Goal: Information Seeking & Learning: Learn about a topic

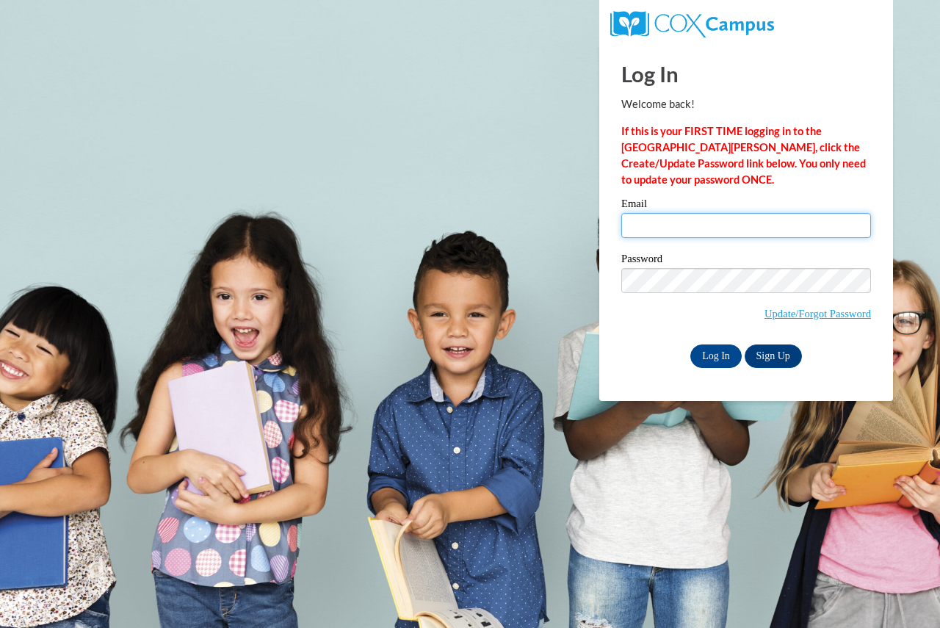
click at [685, 222] on input "Email" at bounding box center [746, 225] width 250 height 25
click at [698, 234] on input "Email" at bounding box center [746, 225] width 250 height 25
type input "[EMAIL_ADDRESS][DOMAIN_NAME]"
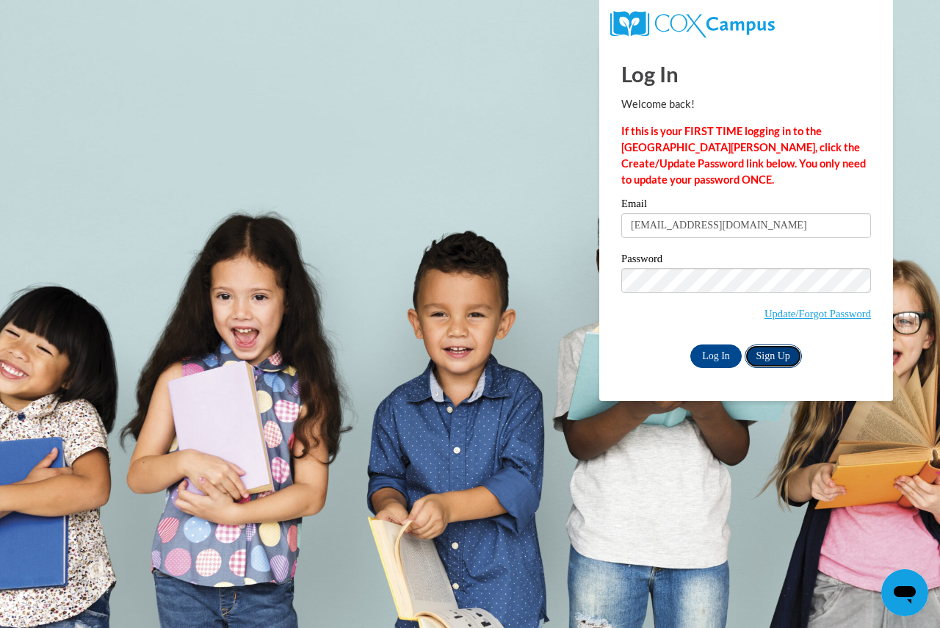
click at [783, 353] on link "Sign Up" at bounding box center [773, 357] width 57 height 24
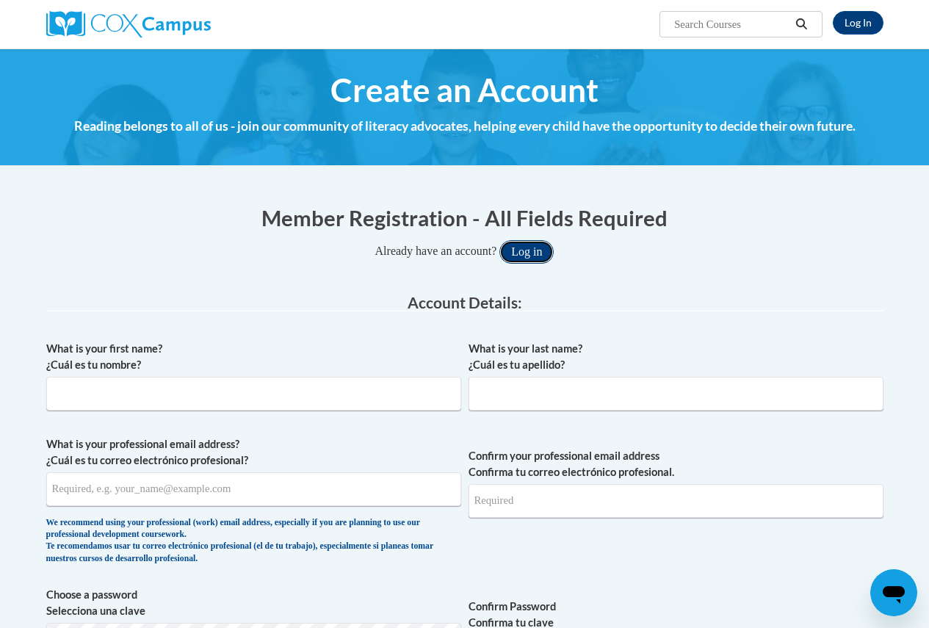
click at [553, 251] on button "Log in" at bounding box center [526, 252] width 54 height 24
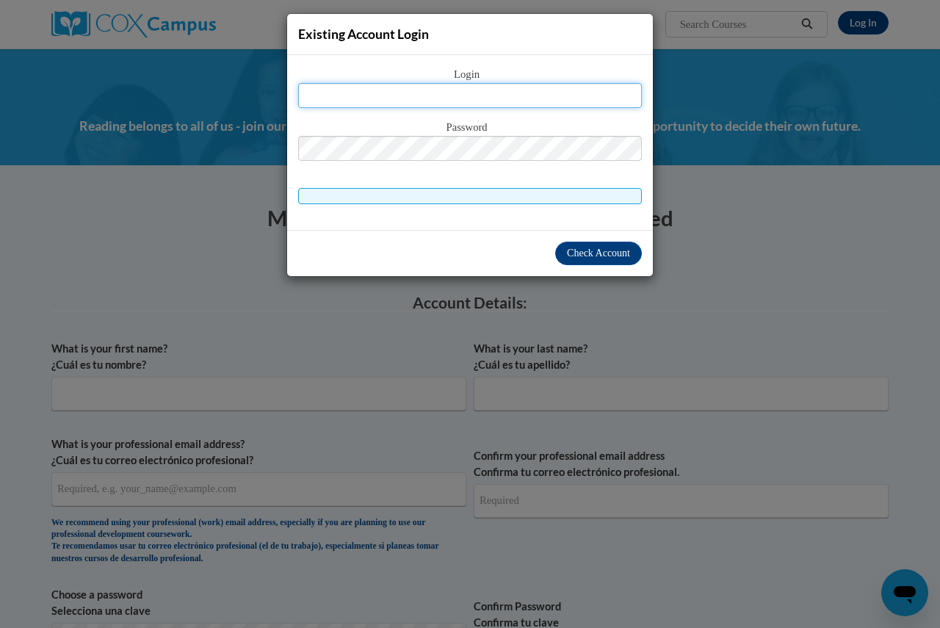
click at [522, 96] on input "text" at bounding box center [470, 95] width 344 height 25
click at [473, 93] on input "text" at bounding box center [470, 95] width 344 height 25
type input "schroederlr@fortschools.org"
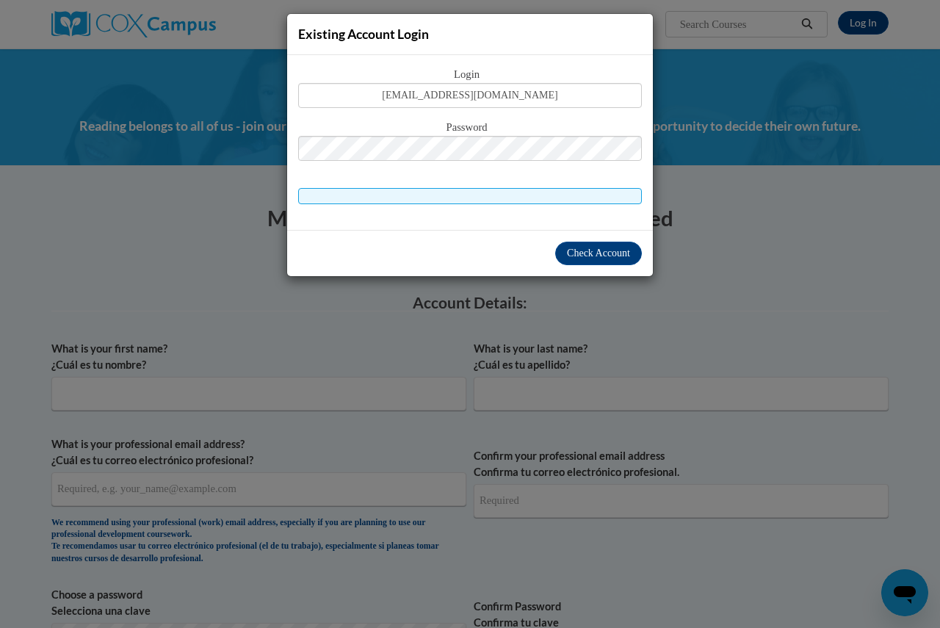
click at [741, 295] on div "Existing Account Login Login schroederlr@fortschools.org Password Check Account" at bounding box center [470, 314] width 940 height 628
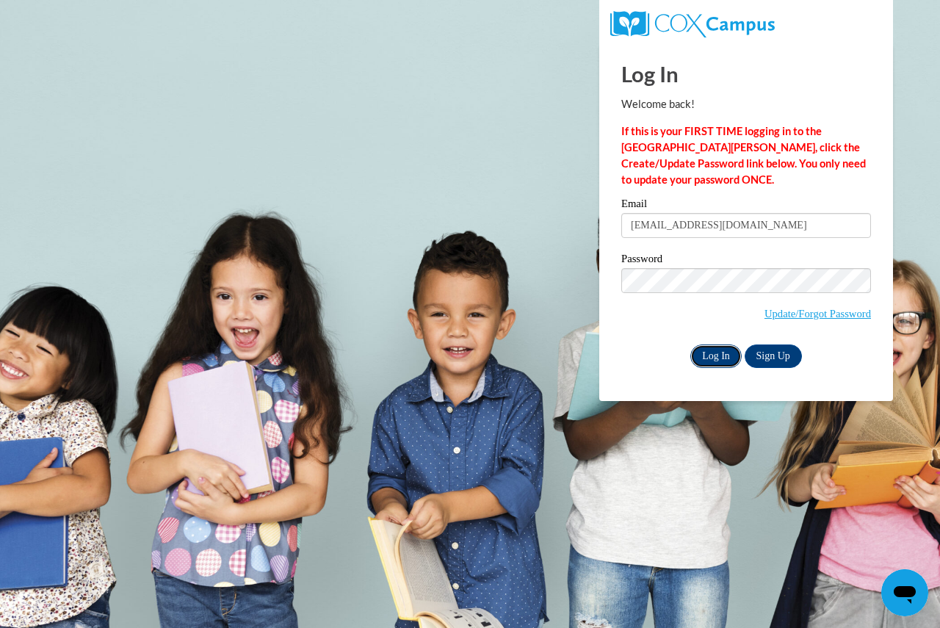
click at [709, 359] on input "Log In" at bounding box center [715, 357] width 51 height 24
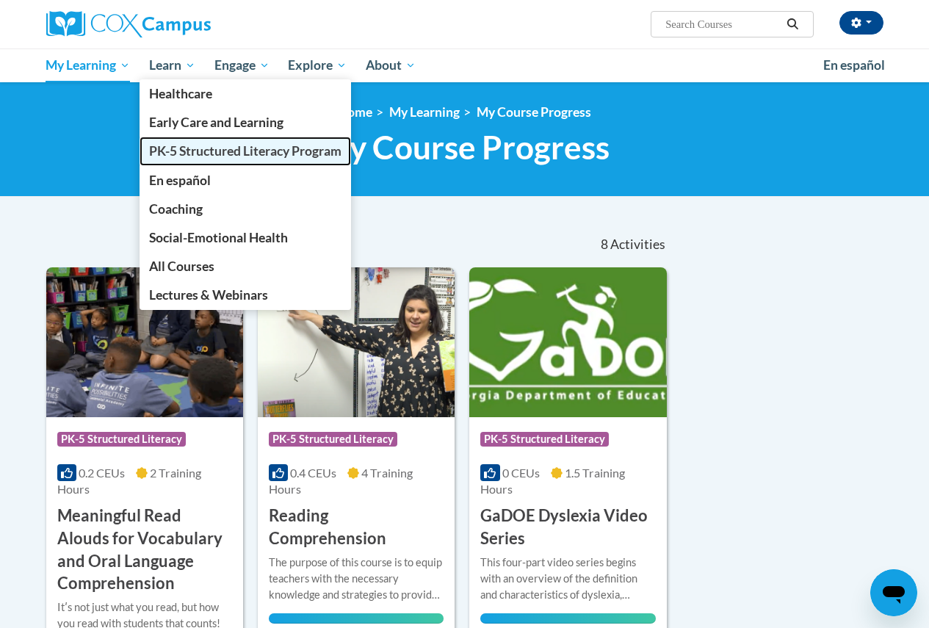
click at [227, 148] on span "PK-5 Structured Literacy Program" at bounding box center [245, 150] width 192 height 15
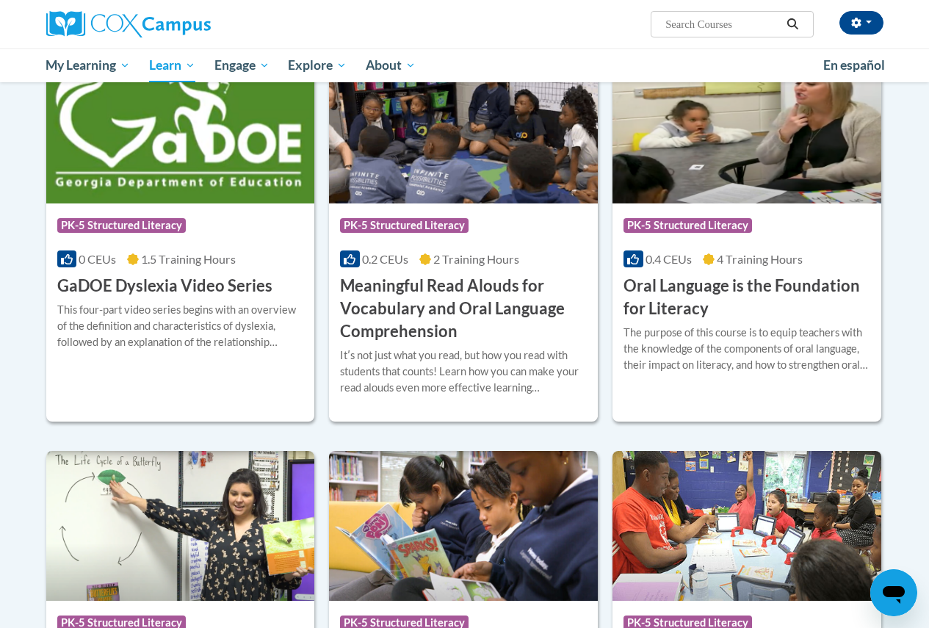
scroll to position [1102, 0]
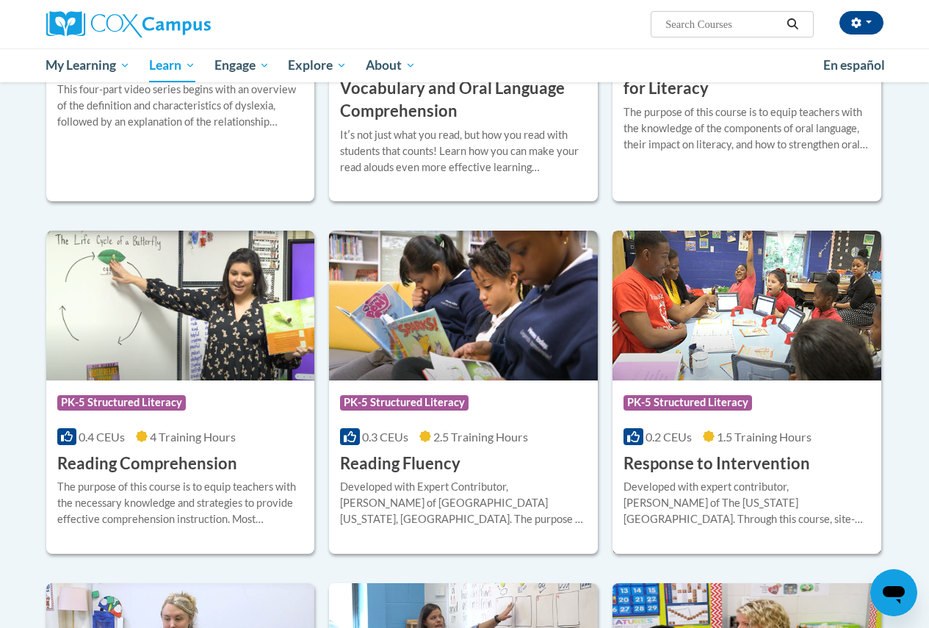
click at [796, 336] on img at bounding box center [747, 306] width 269 height 150
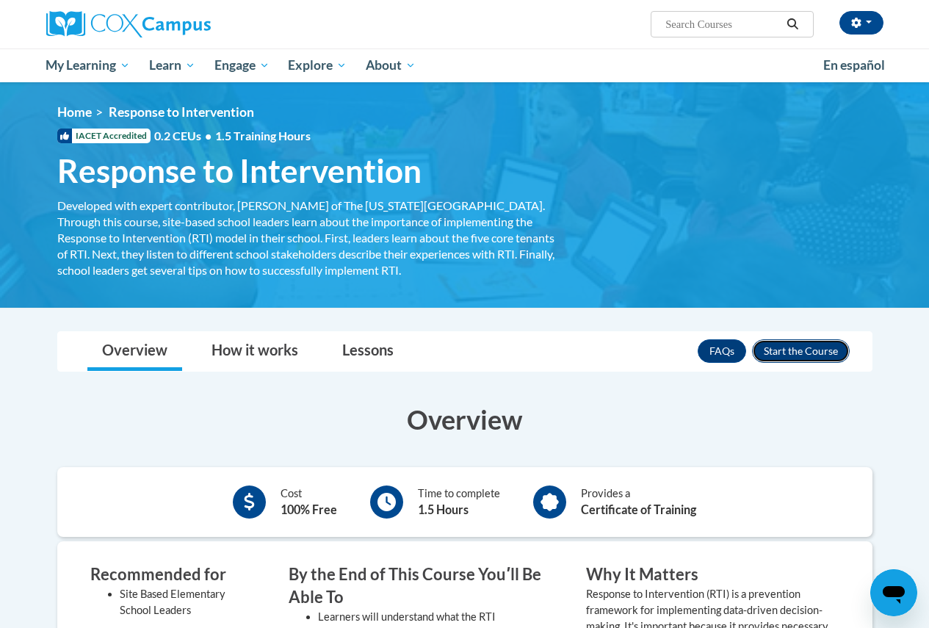
click at [806, 358] on button "Enroll" at bounding box center [801, 351] width 98 height 24
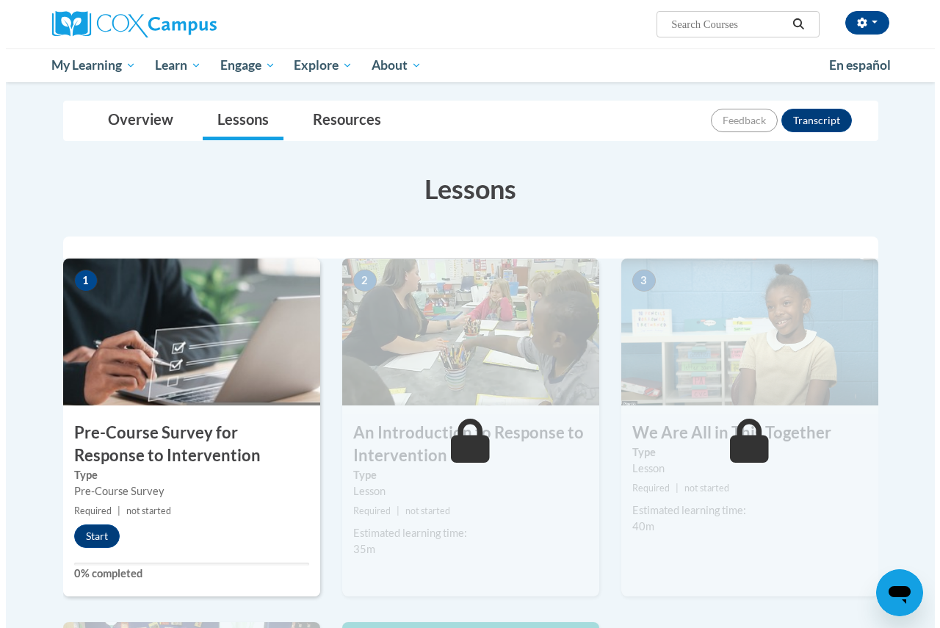
scroll to position [294, 0]
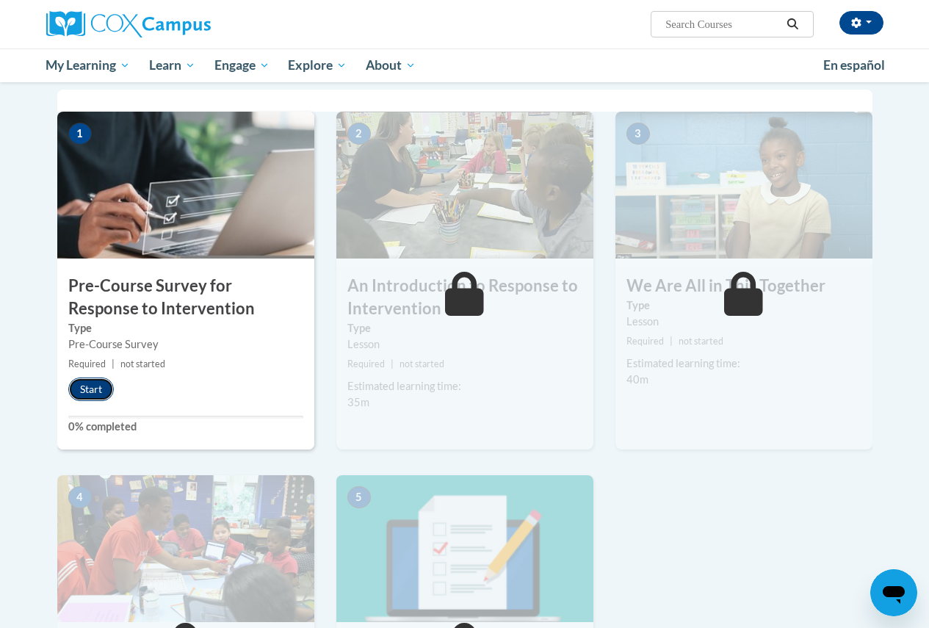
click at [93, 386] on button "Start" at bounding box center [91, 390] width 46 height 24
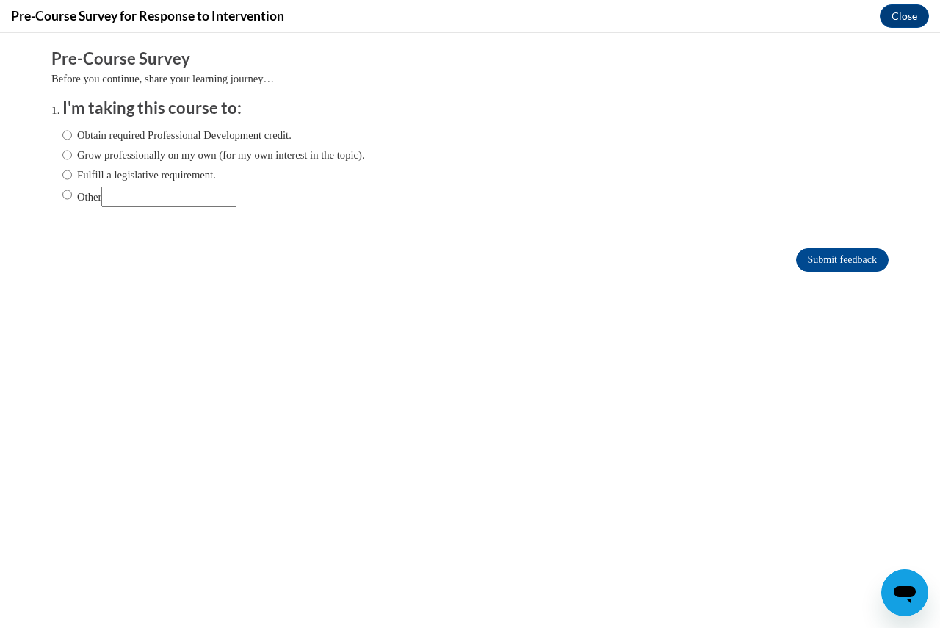
scroll to position [0, 0]
click at [71, 176] on label "Fulfill a legislative requirement." at bounding box center [139, 175] width 154 height 16
click at [71, 176] on input "Fulfill a legislative requirement." at bounding box center [67, 175] width 10 height 16
radio input "true"
click at [820, 259] on input "Submit feedback" at bounding box center [842, 260] width 93 height 24
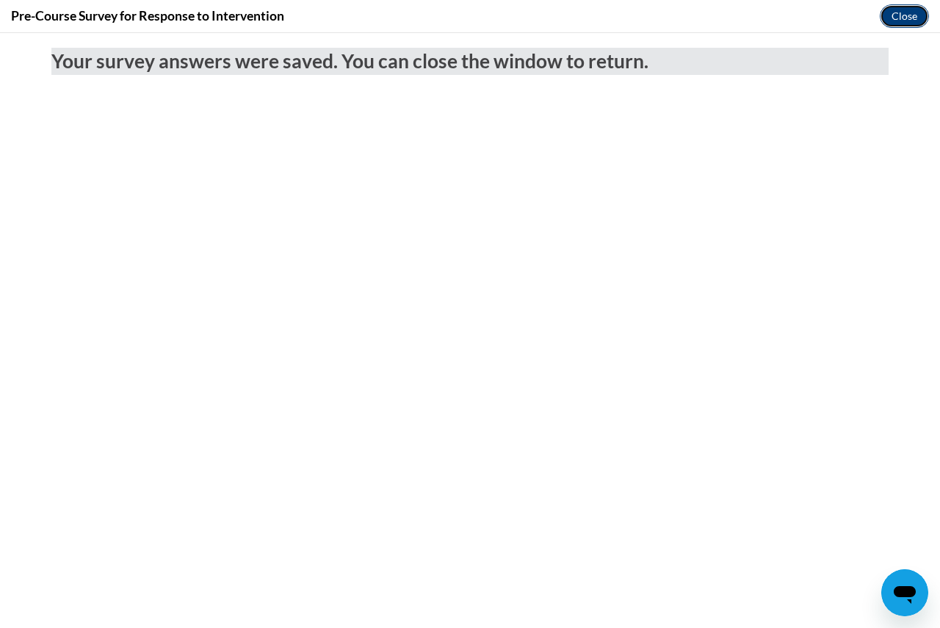
click at [915, 20] on button "Close" at bounding box center [904, 16] width 49 height 24
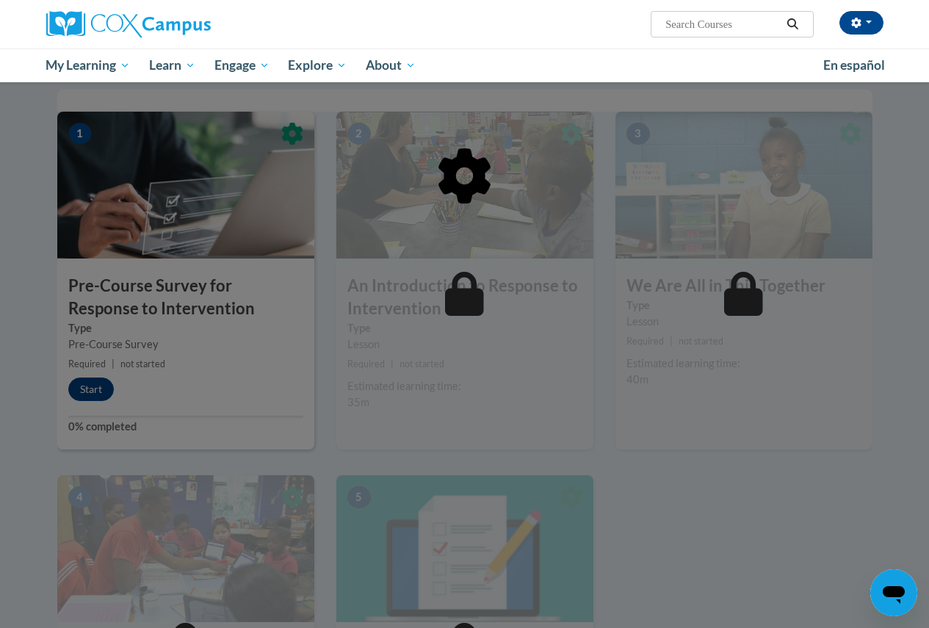
click at [101, 389] on div at bounding box center [464, 251] width 815 height 279
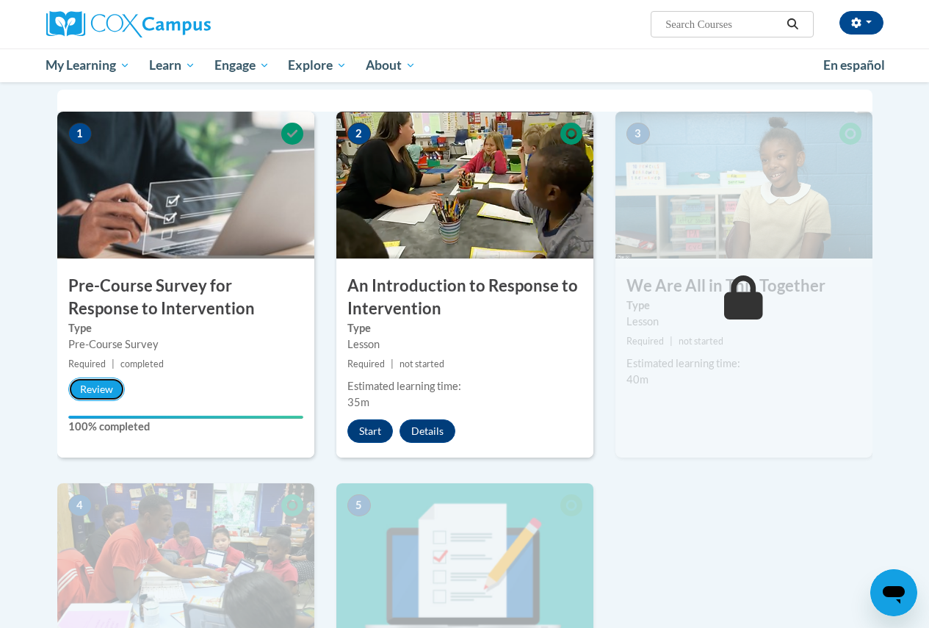
click at [101, 389] on button "Review" at bounding box center [96, 390] width 57 height 24
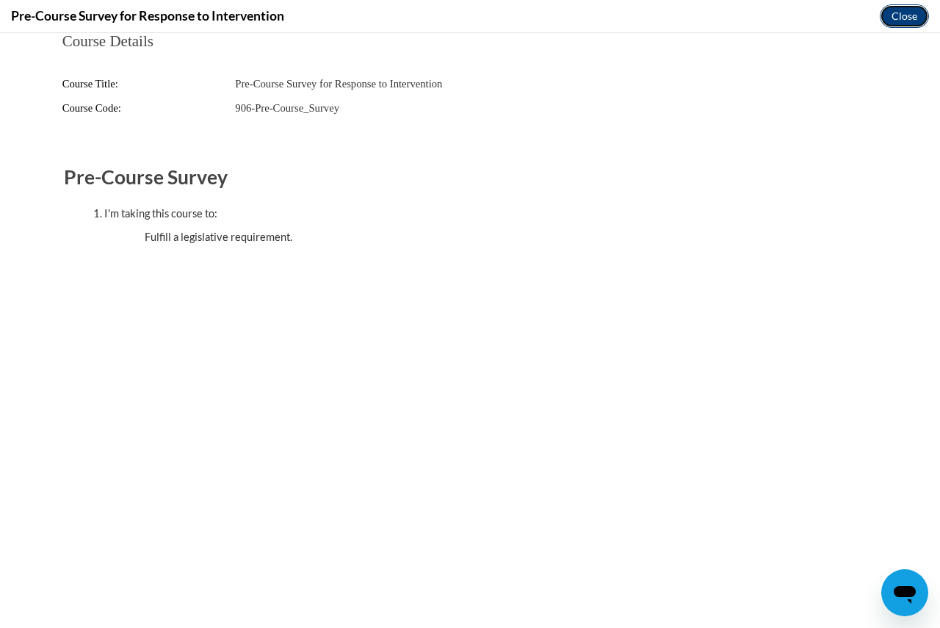
click at [920, 16] on button "Close" at bounding box center [904, 16] width 49 height 24
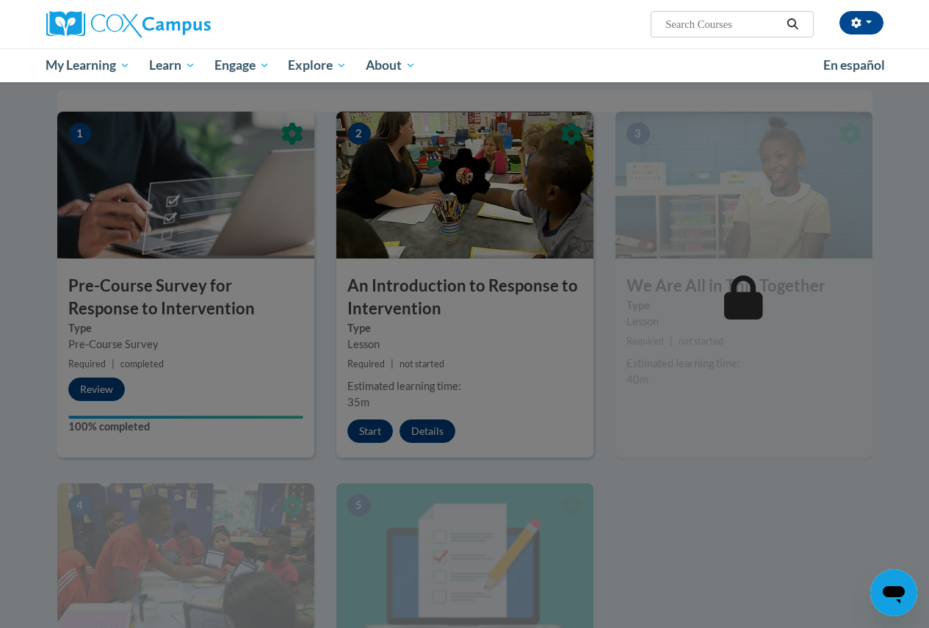
click at [378, 432] on div at bounding box center [464, 314] width 929 height 628
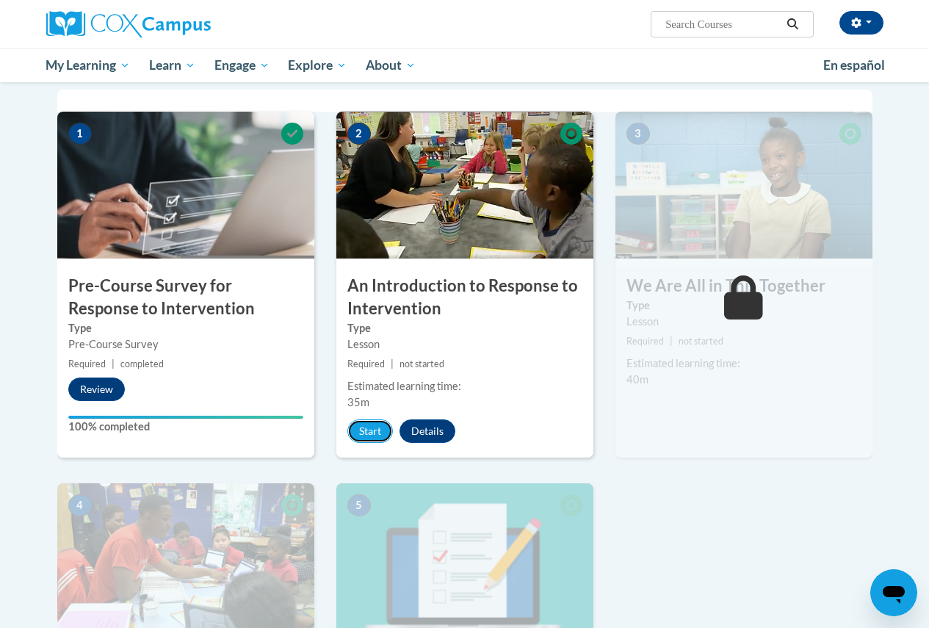
click at [378, 432] on button "Start" at bounding box center [370, 431] width 46 height 24
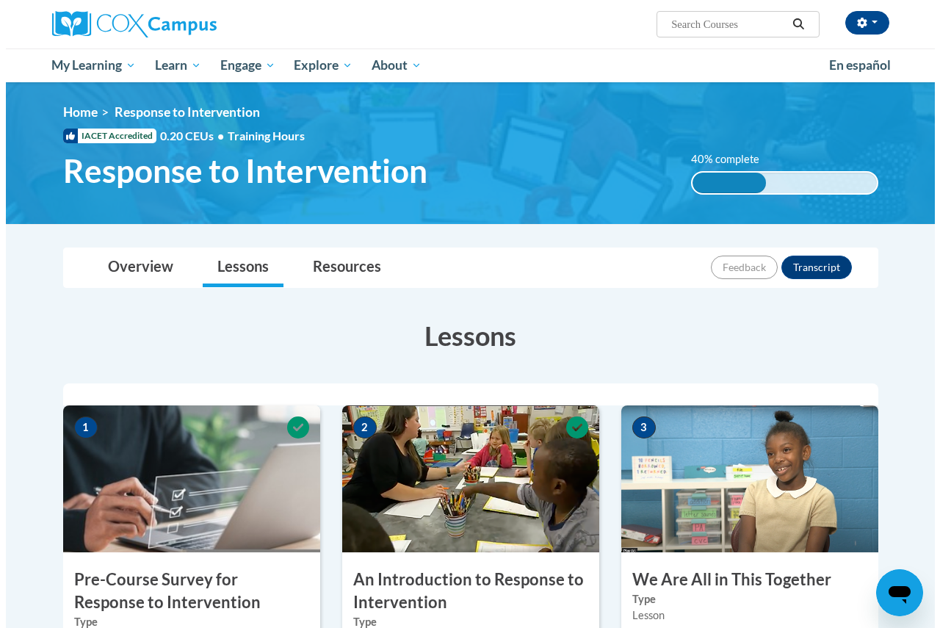
scroll to position [220, 0]
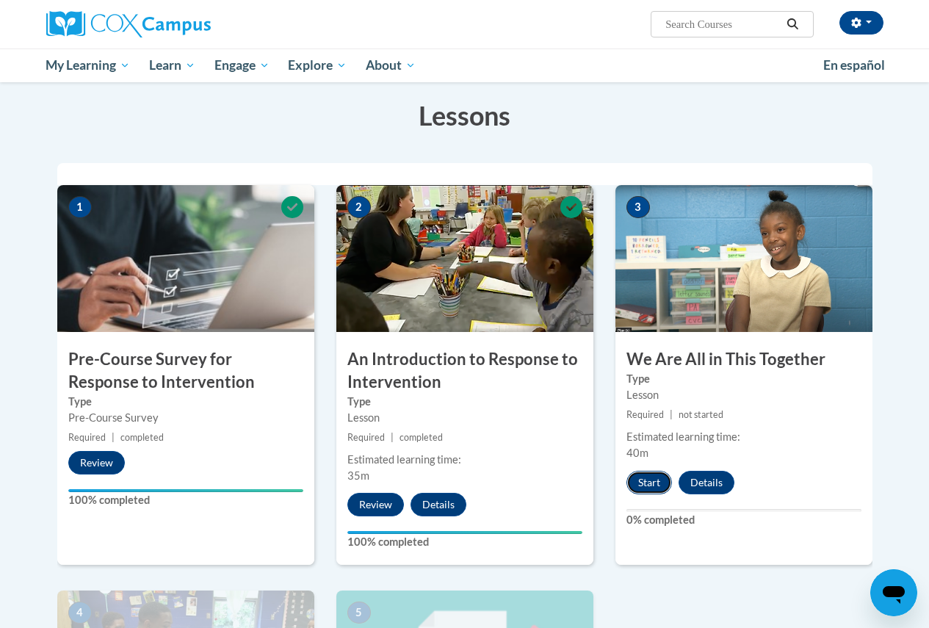
click at [651, 488] on button "Start" at bounding box center [650, 483] width 46 height 24
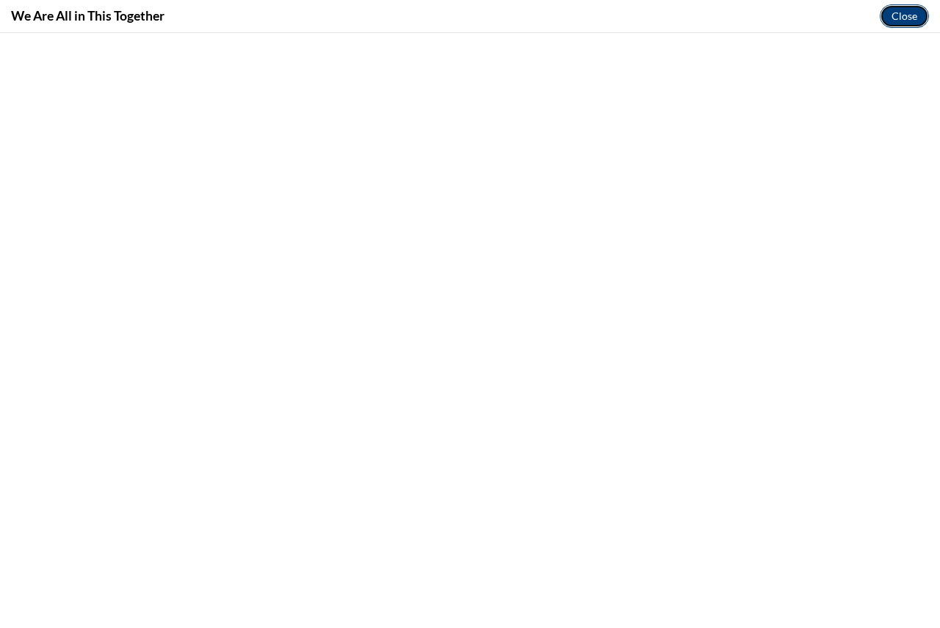
click at [922, 20] on button "Close" at bounding box center [904, 16] width 49 height 24
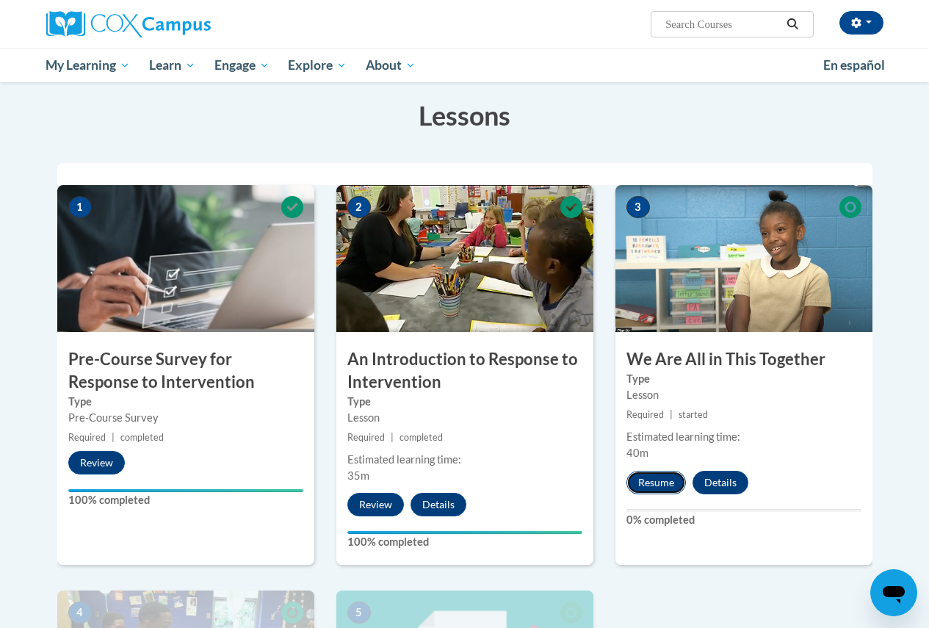
click at [654, 482] on button "Resume" at bounding box center [656, 483] width 59 height 24
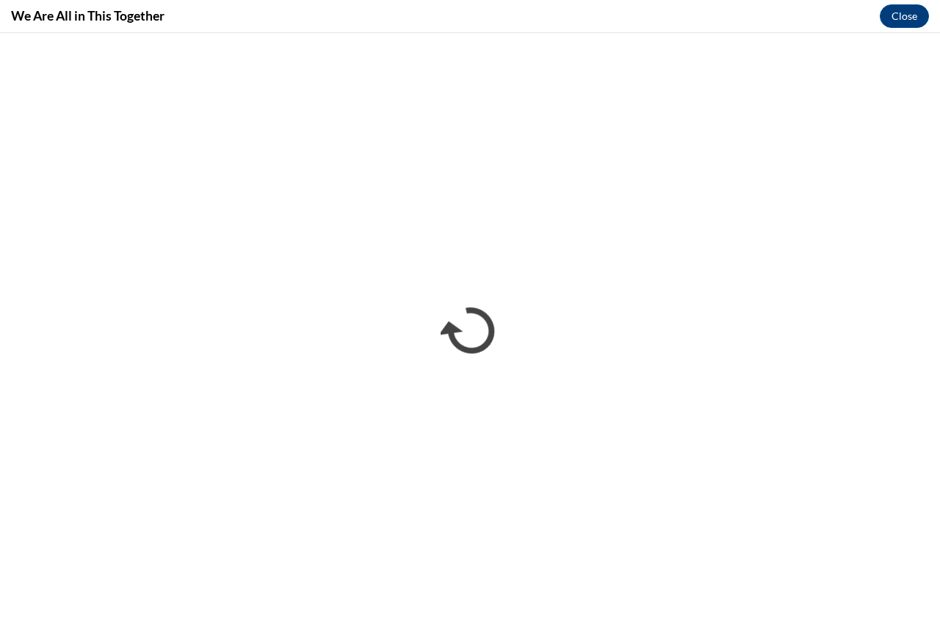
scroll to position [0, 0]
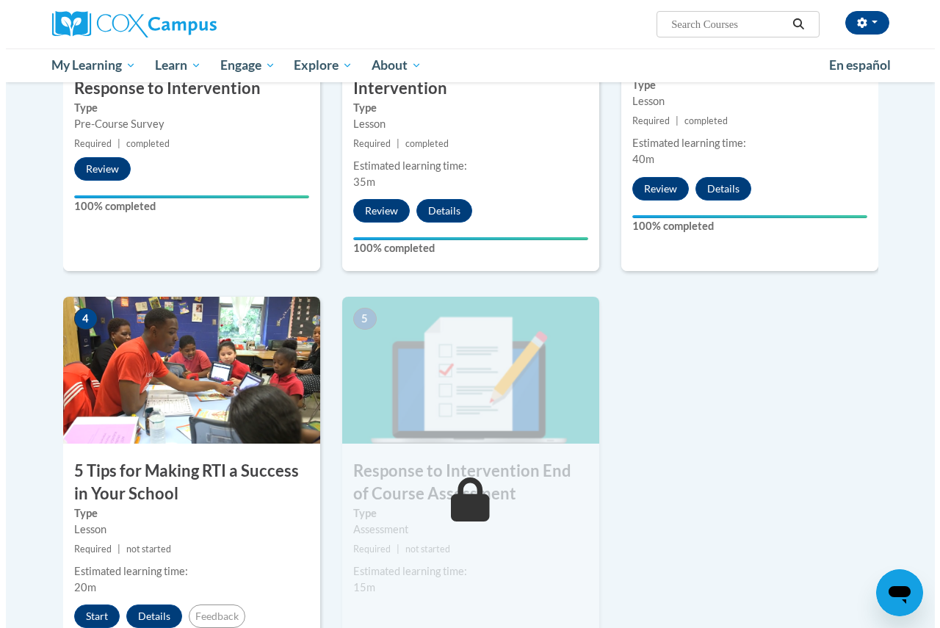
scroll to position [588, 0]
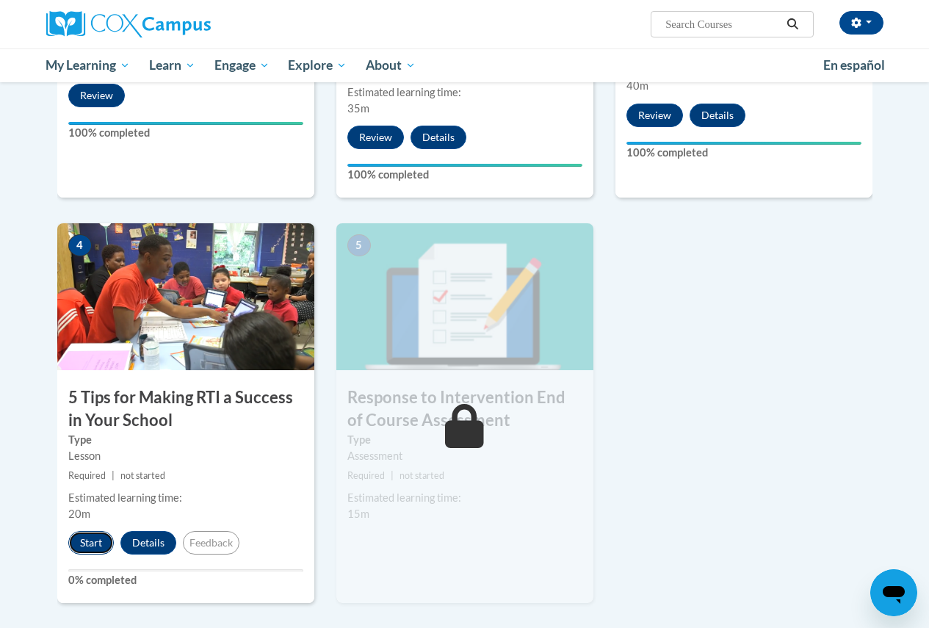
click at [95, 539] on button "Start" at bounding box center [91, 543] width 46 height 24
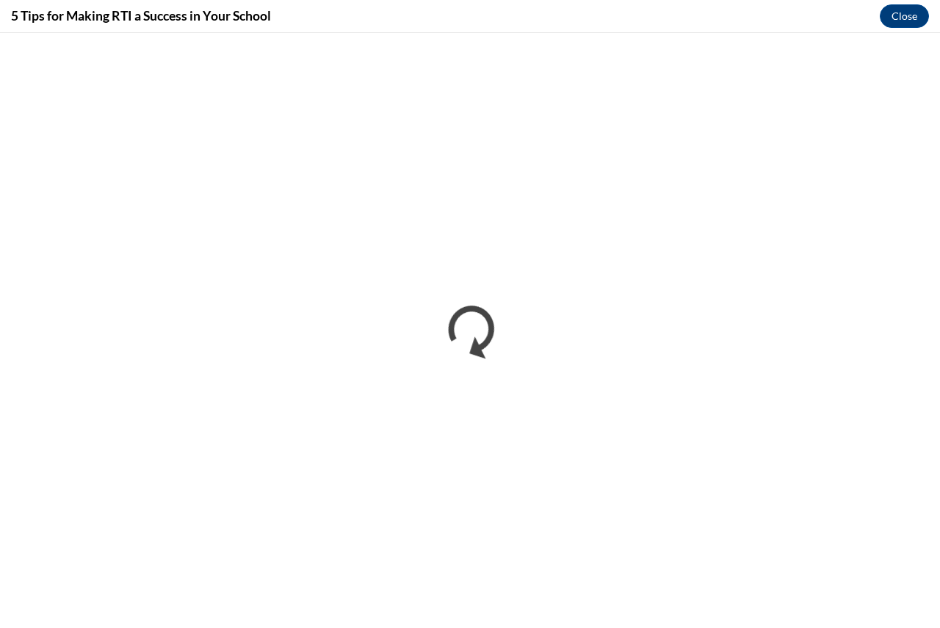
scroll to position [0, 0]
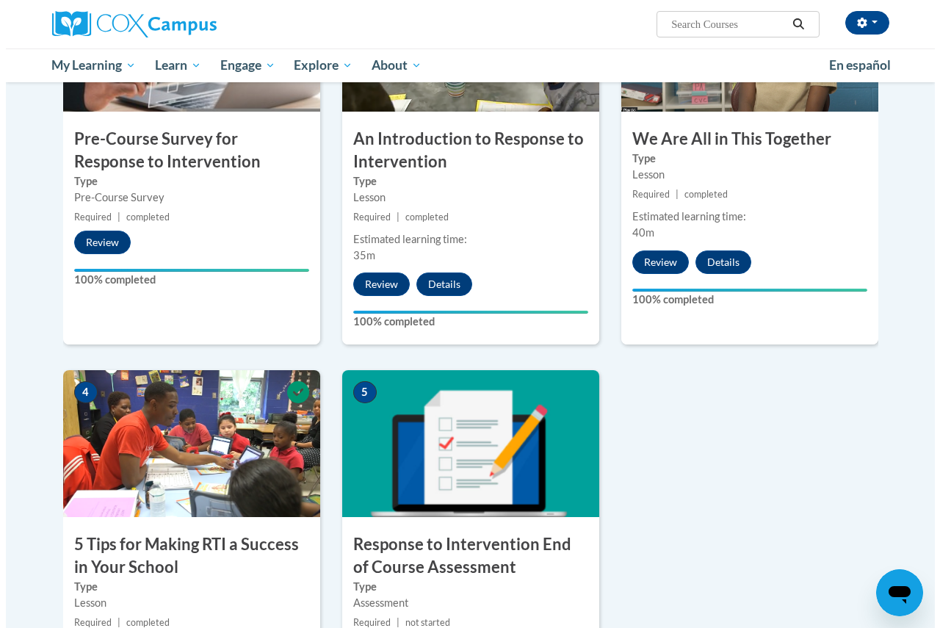
scroll to position [661, 0]
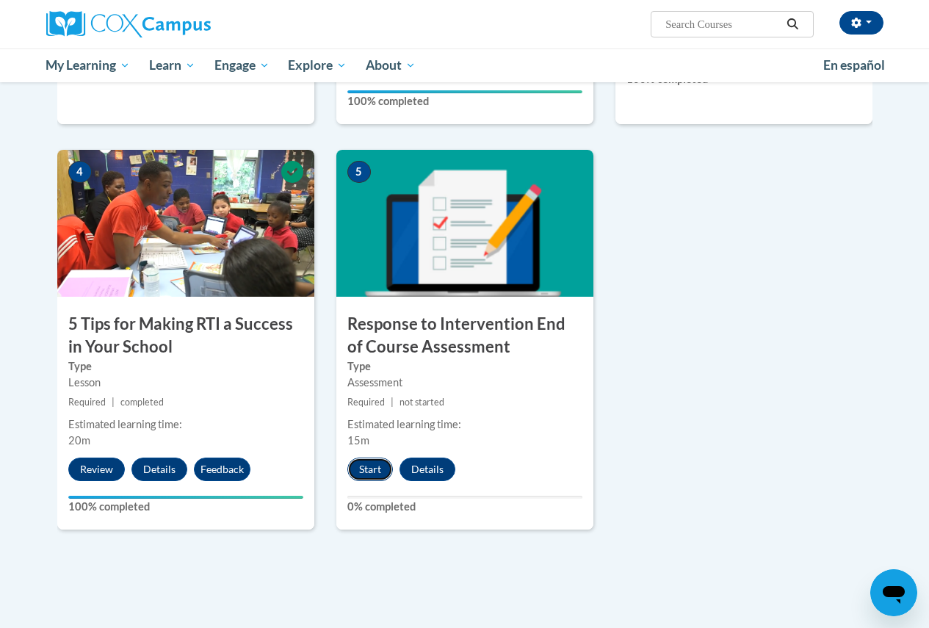
click at [374, 467] on button "Start" at bounding box center [370, 470] width 46 height 24
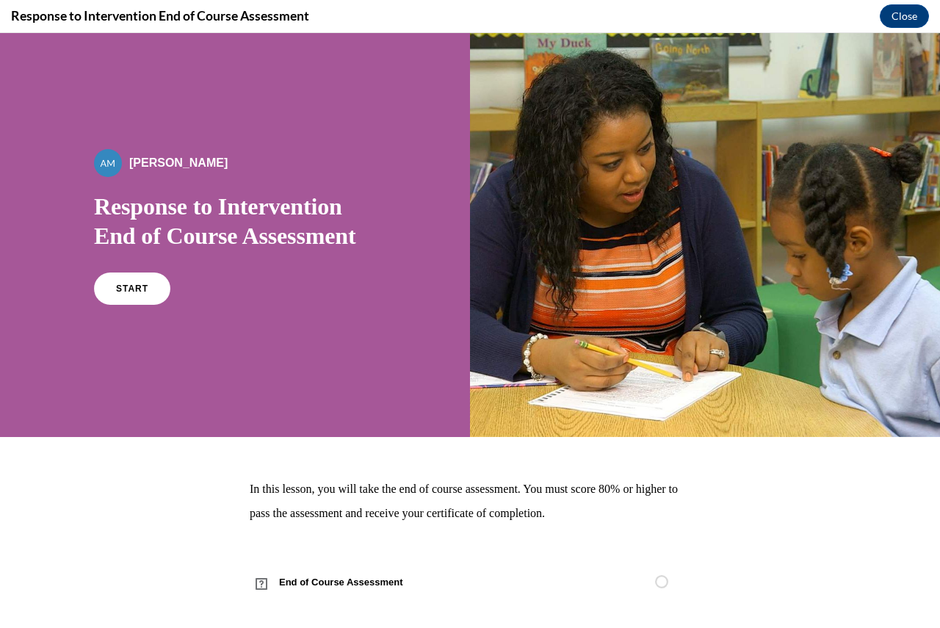
scroll to position [0, 0]
click at [122, 289] on span "START" at bounding box center [132, 289] width 34 height 11
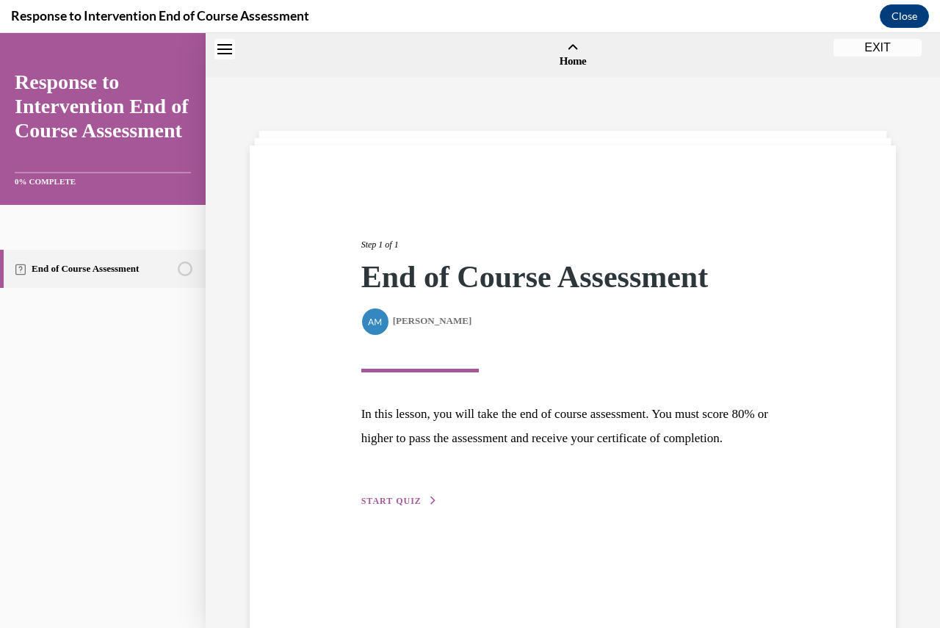
scroll to position [46, 0]
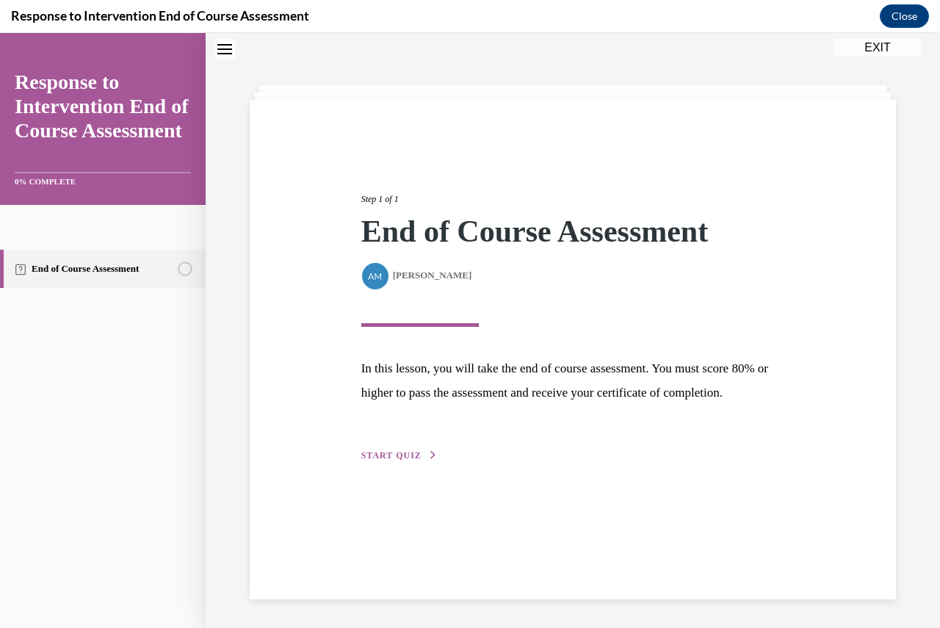
click at [402, 461] on span "START QUIZ" at bounding box center [391, 455] width 60 height 10
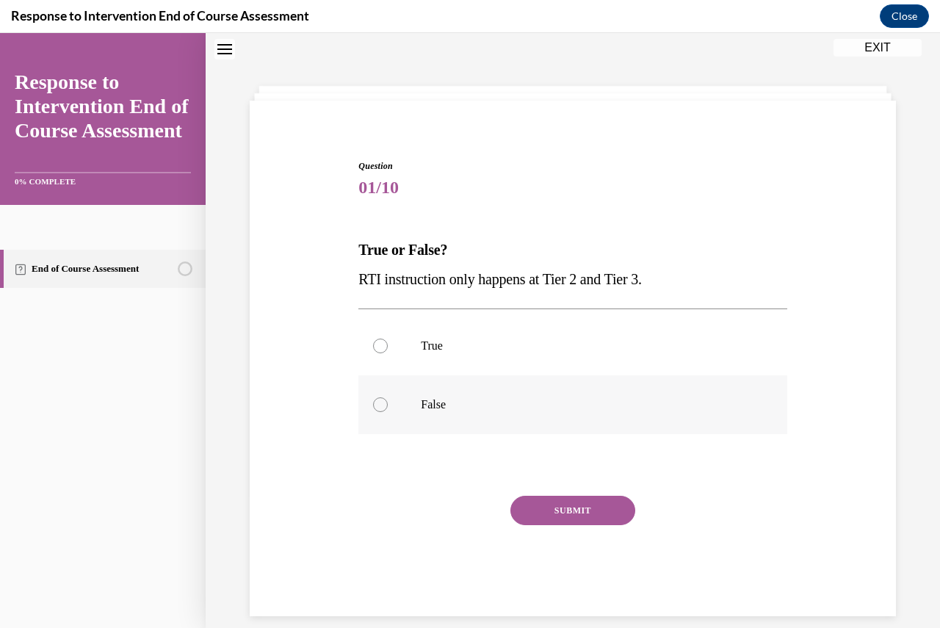
click at [439, 395] on label "False" at bounding box center [572, 404] width 428 height 59
click at [388, 397] on input "False" at bounding box center [380, 404] width 15 height 15
radio input "true"
click at [570, 516] on button "SUBMIT" at bounding box center [573, 510] width 125 height 29
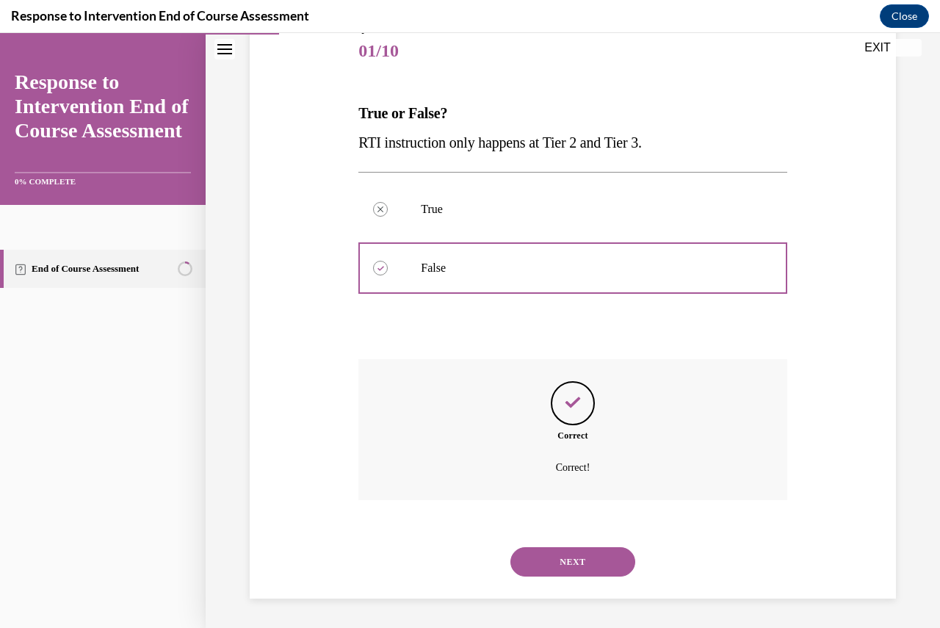
click at [571, 563] on button "NEXT" at bounding box center [573, 561] width 125 height 29
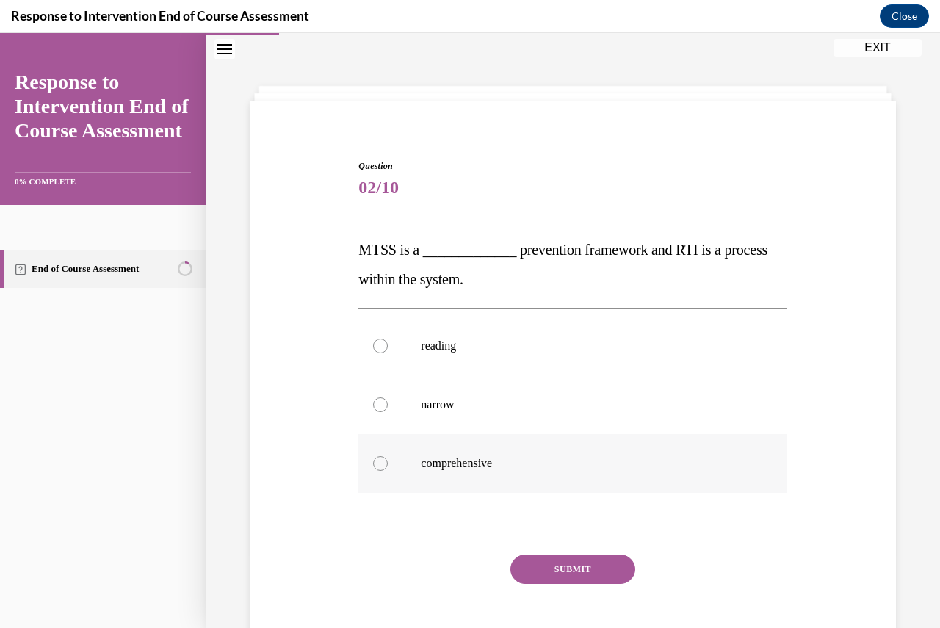
click at [466, 464] on p "comprehensive" at bounding box center [585, 463] width 329 height 15
click at [388, 464] on input "comprehensive" at bounding box center [380, 463] width 15 height 15
radio input "true"
click at [583, 572] on button "SUBMIT" at bounding box center [573, 569] width 125 height 29
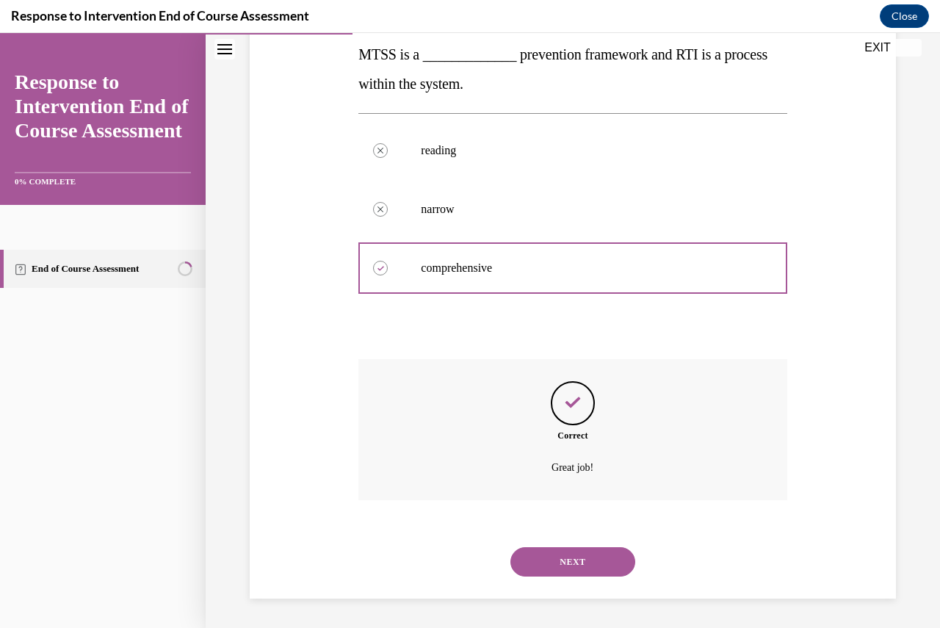
click at [577, 566] on button "NEXT" at bounding box center [573, 561] width 125 height 29
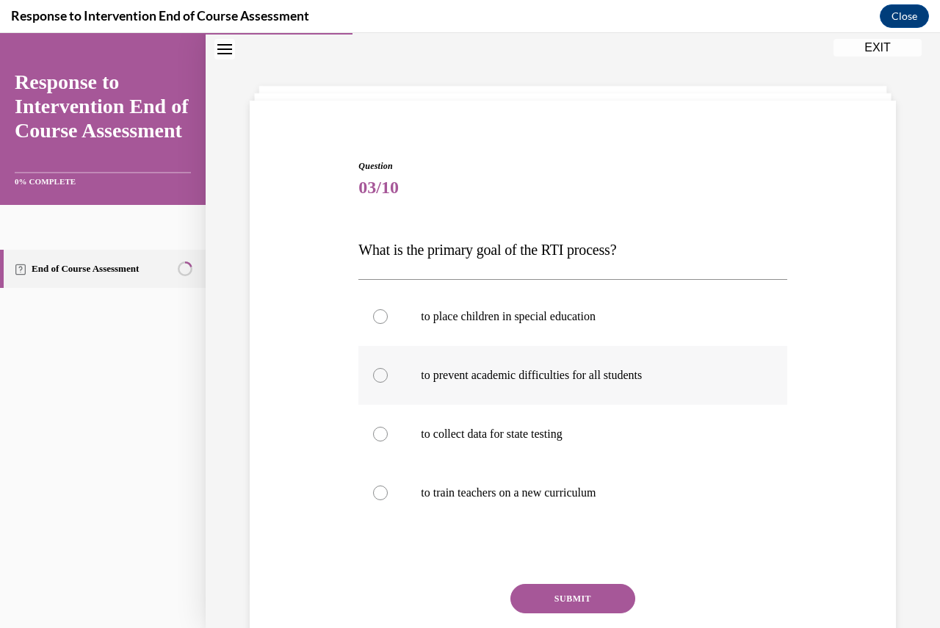
click at [509, 375] on p "to prevent academic difficulties for all students" at bounding box center [585, 375] width 329 height 15
click at [388, 375] on input "to prevent academic difficulties for all students" at bounding box center [380, 375] width 15 height 15
radio input "true"
click at [552, 601] on button "SUBMIT" at bounding box center [573, 598] width 125 height 29
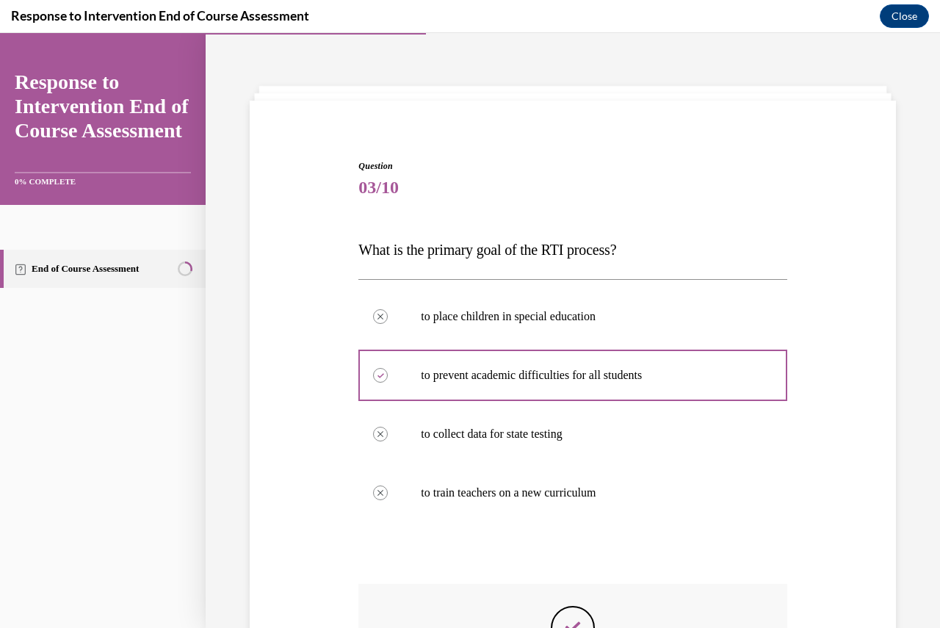
scroll to position [265, 0]
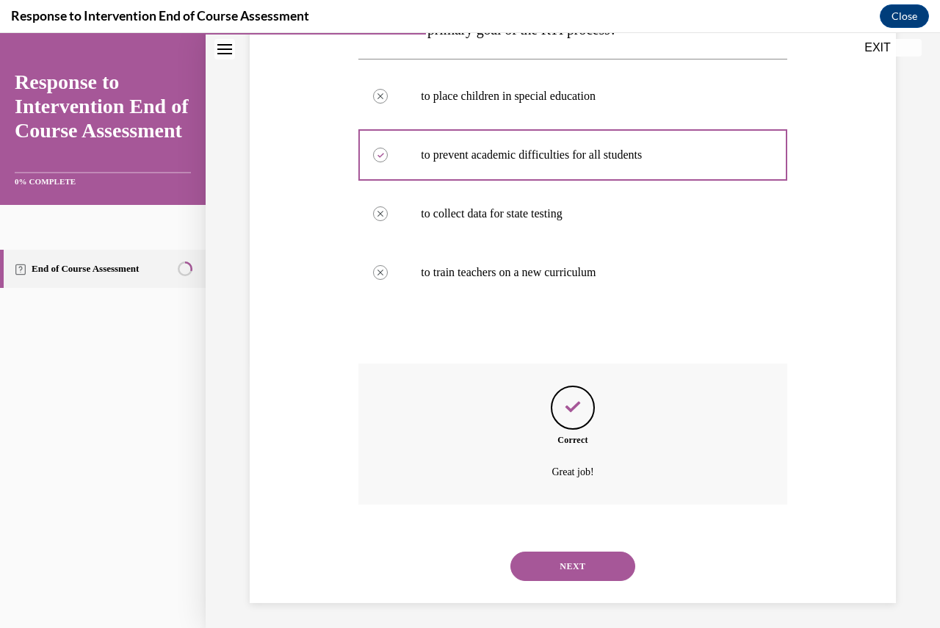
click at [583, 567] on button "NEXT" at bounding box center [573, 566] width 125 height 29
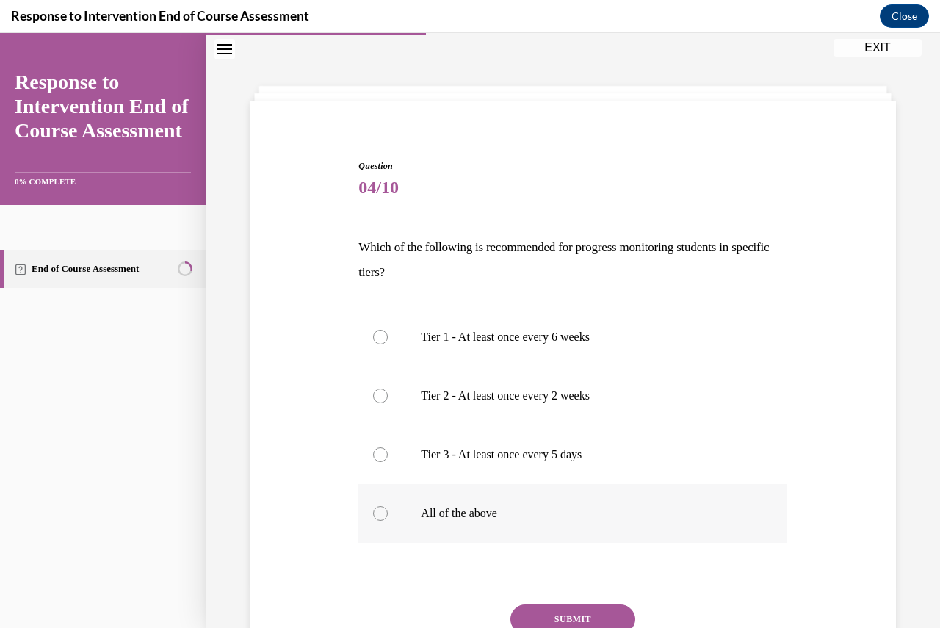
click at [373, 514] on div at bounding box center [380, 513] width 15 height 15
click at [373, 514] on input "All of the above" at bounding box center [380, 513] width 15 height 15
radio input "true"
click at [557, 609] on button "SUBMIT" at bounding box center [573, 619] width 125 height 29
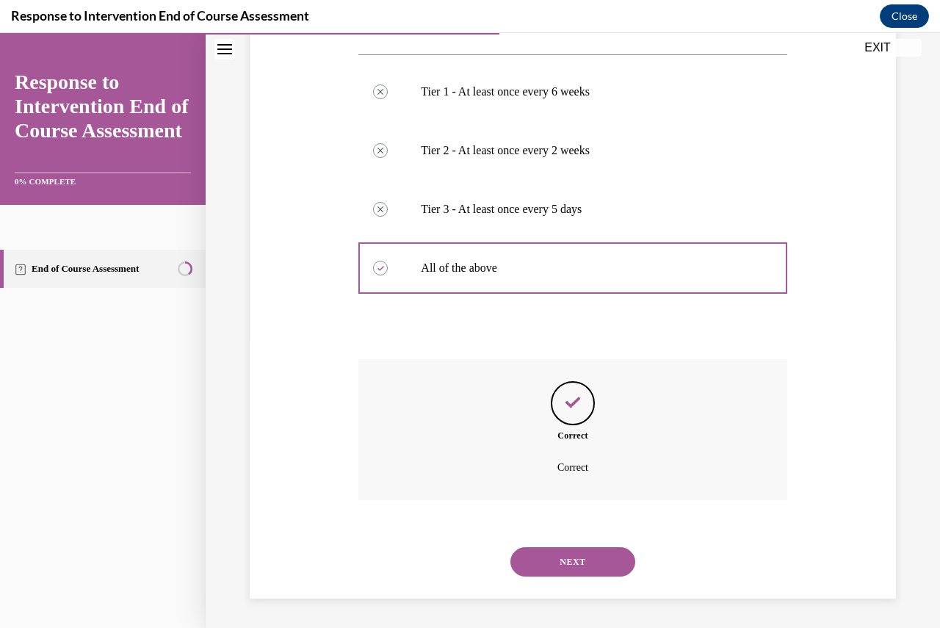
click at [568, 567] on button "NEXT" at bounding box center [573, 561] width 125 height 29
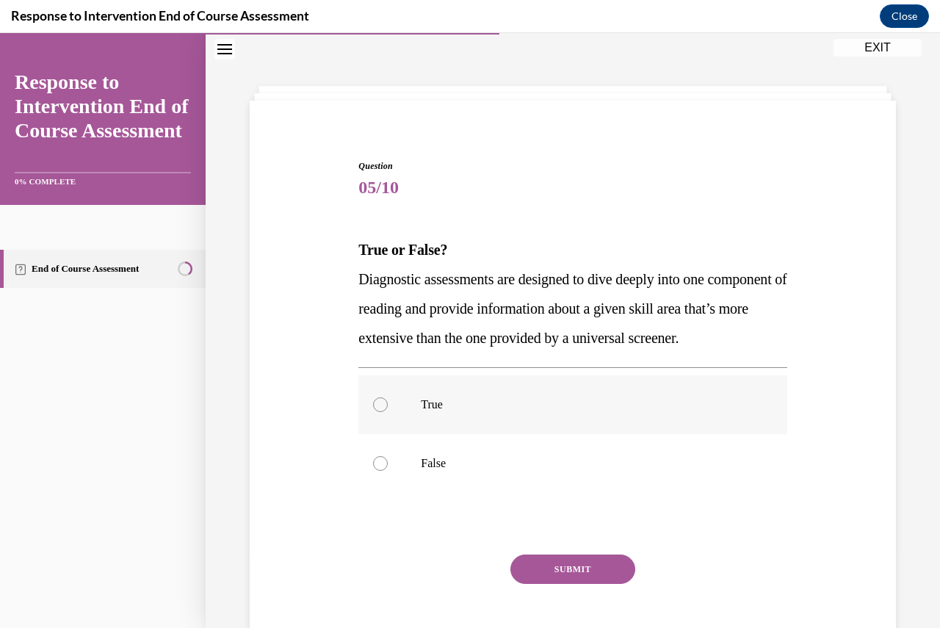
click at [437, 412] on p "True" at bounding box center [585, 404] width 329 height 15
click at [388, 412] on input "True" at bounding box center [380, 404] width 15 height 15
radio input "true"
click at [582, 584] on button "SUBMIT" at bounding box center [573, 569] width 125 height 29
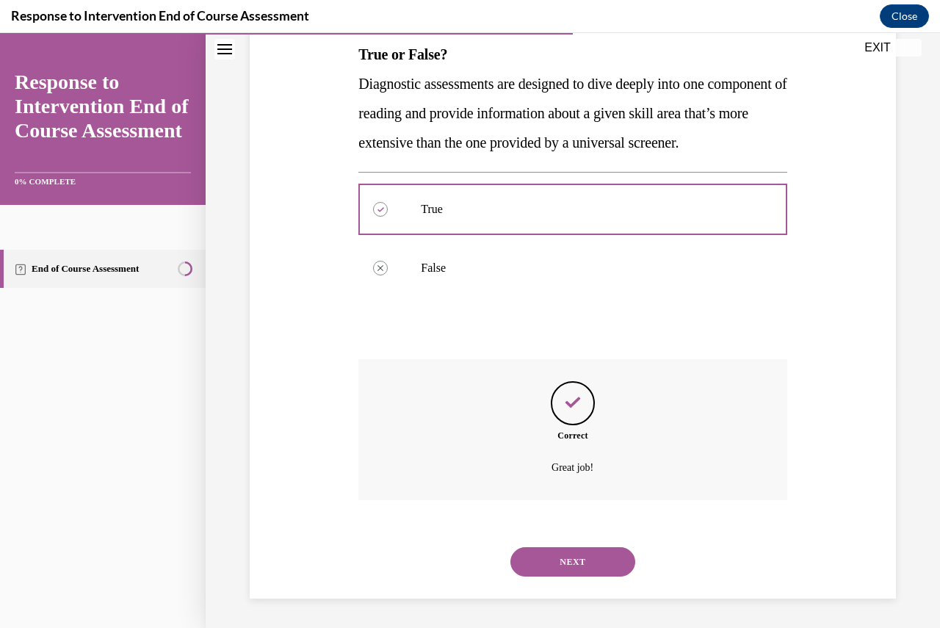
drag, startPoint x: 584, startPoint y: 574, endPoint x: 591, endPoint y: 566, distance: 10.4
click at [591, 566] on button "NEXT" at bounding box center [573, 561] width 125 height 29
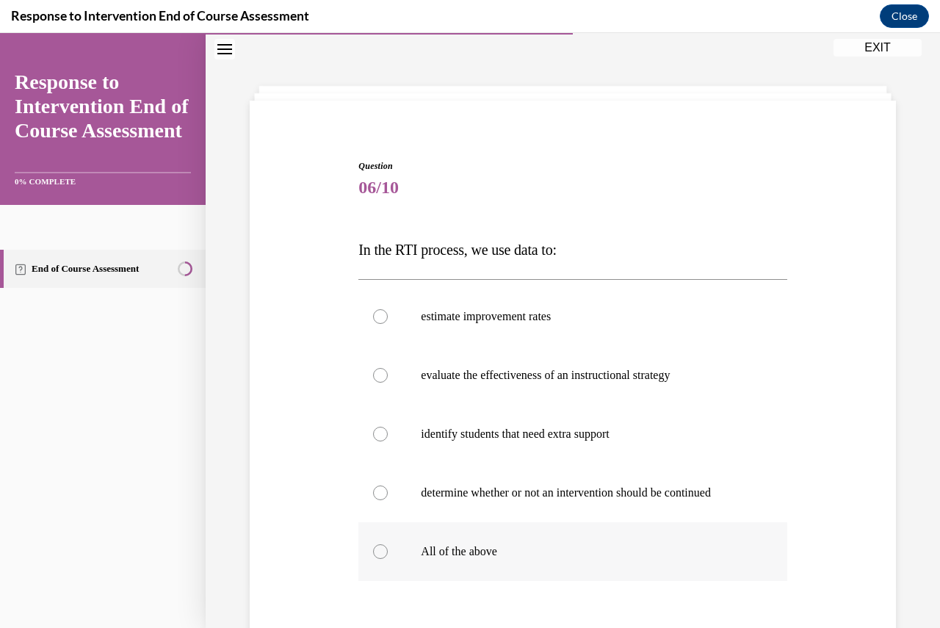
click at [459, 557] on p "All of the above" at bounding box center [585, 551] width 329 height 15
click at [388, 557] on input "All of the above" at bounding box center [380, 551] width 15 height 15
radio input "true"
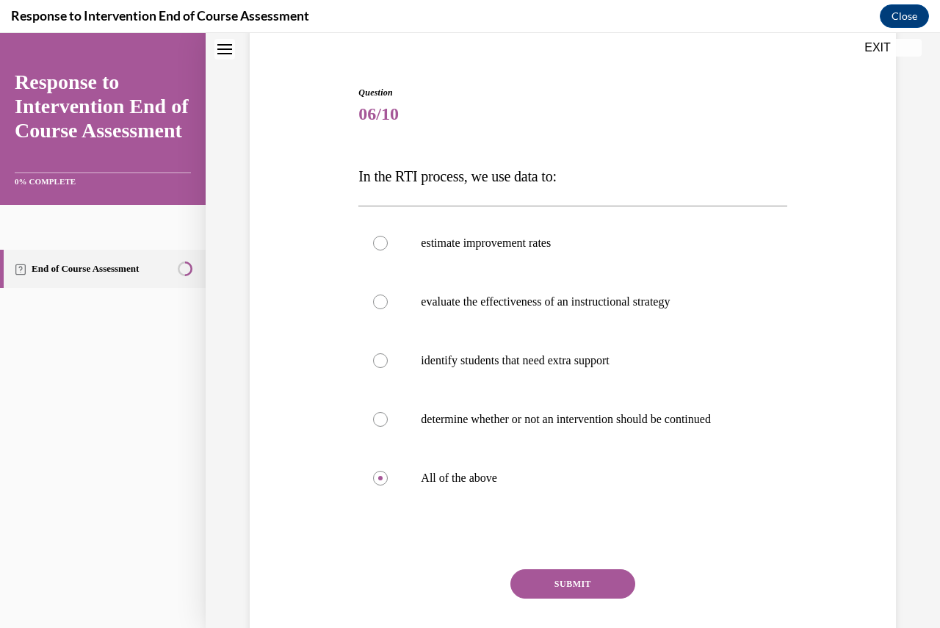
scroll to position [165, 0]
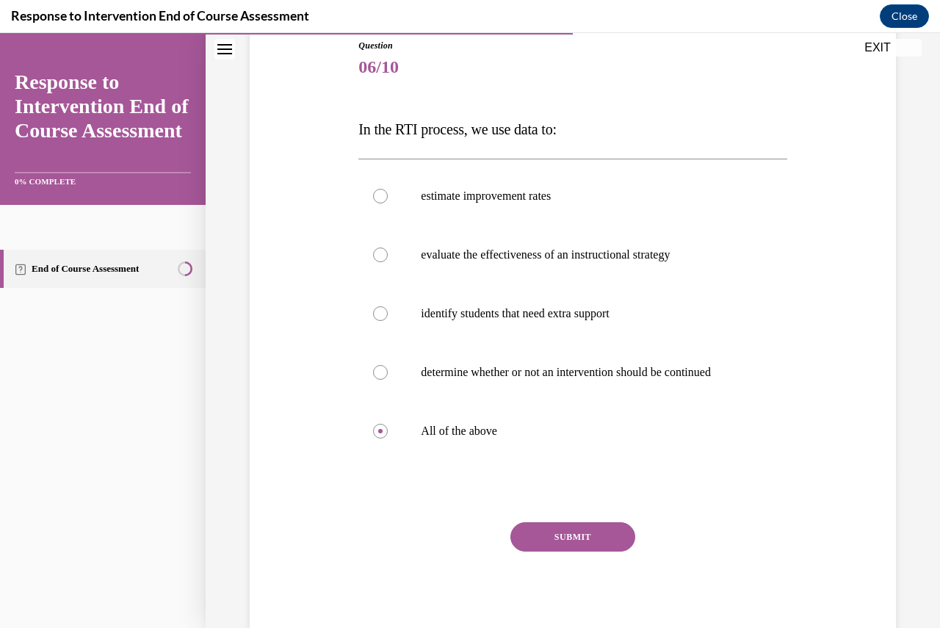
click at [570, 528] on button "SUBMIT" at bounding box center [573, 536] width 125 height 29
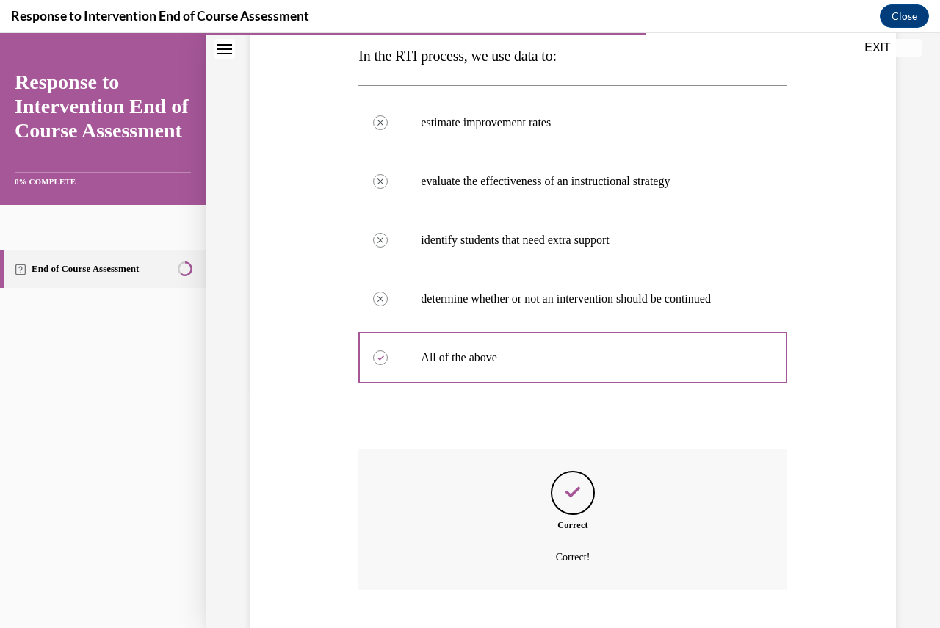
scroll to position [312, 0]
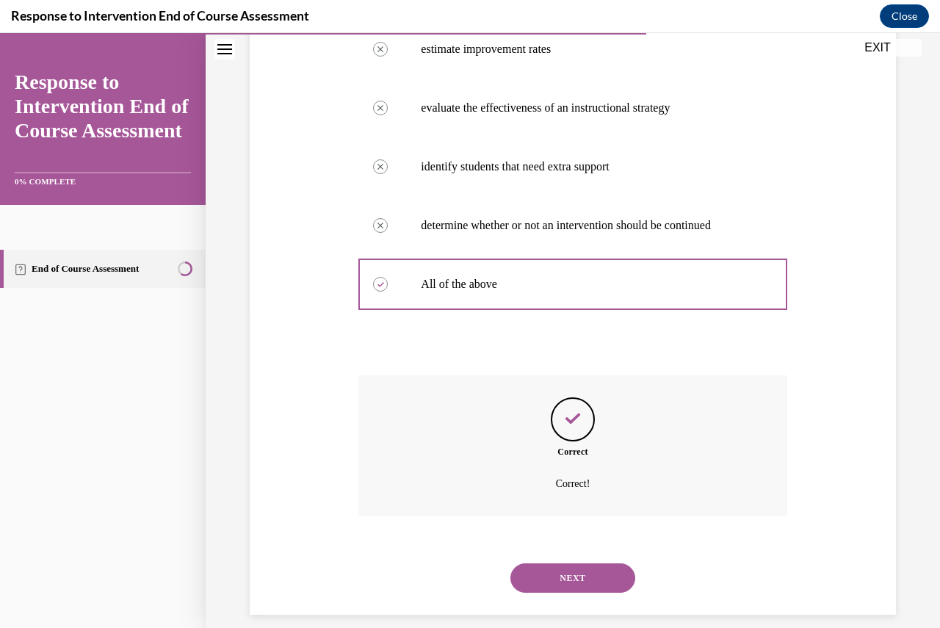
click at [580, 576] on button "NEXT" at bounding box center [573, 577] width 125 height 29
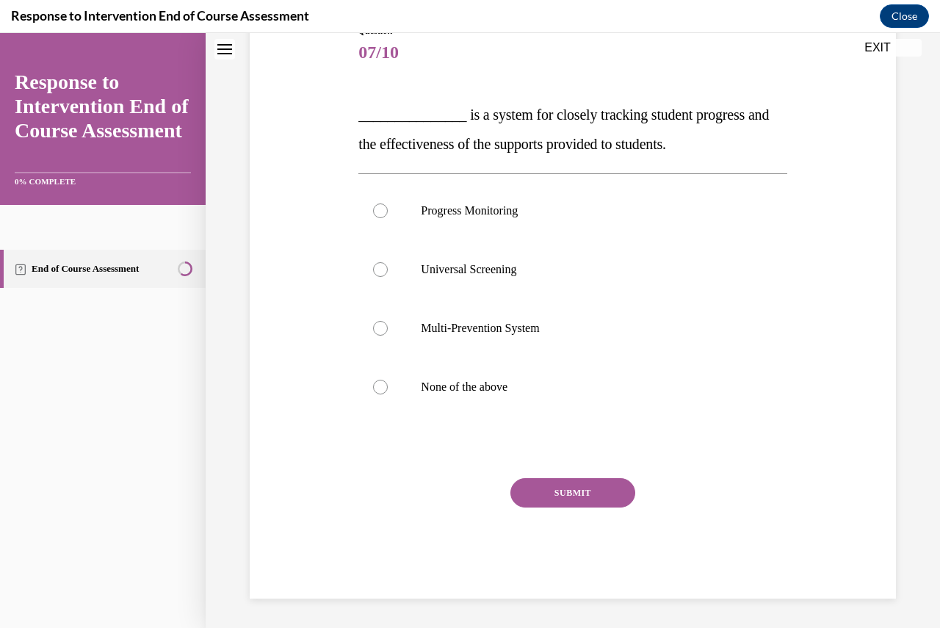
scroll to position [45, 0]
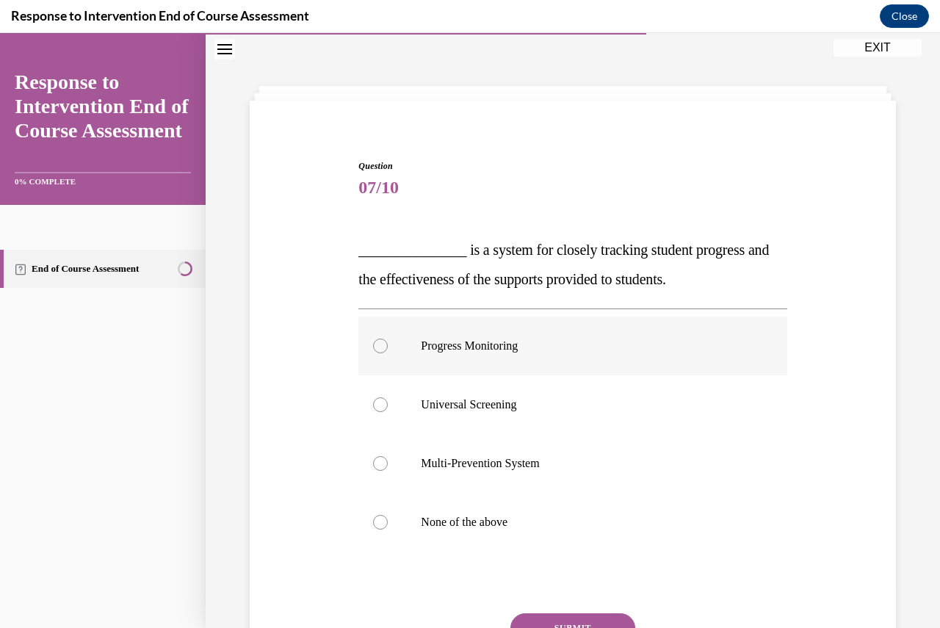
click at [480, 355] on label "Progress Monitoring" at bounding box center [572, 346] width 428 height 59
click at [388, 353] on input "Progress Monitoring" at bounding box center [380, 346] width 15 height 15
radio input "true"
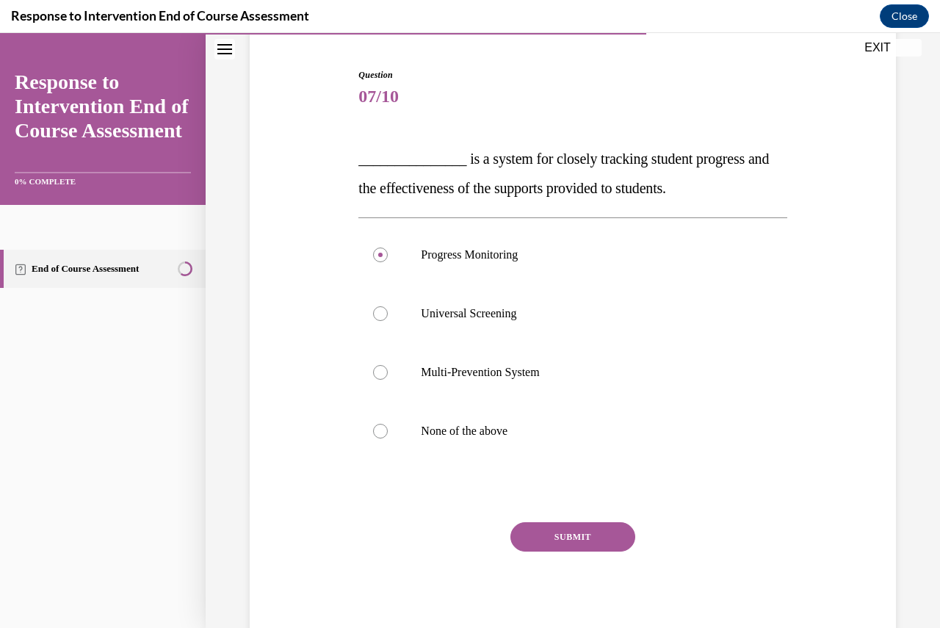
click at [609, 535] on button "SUBMIT" at bounding box center [573, 536] width 125 height 29
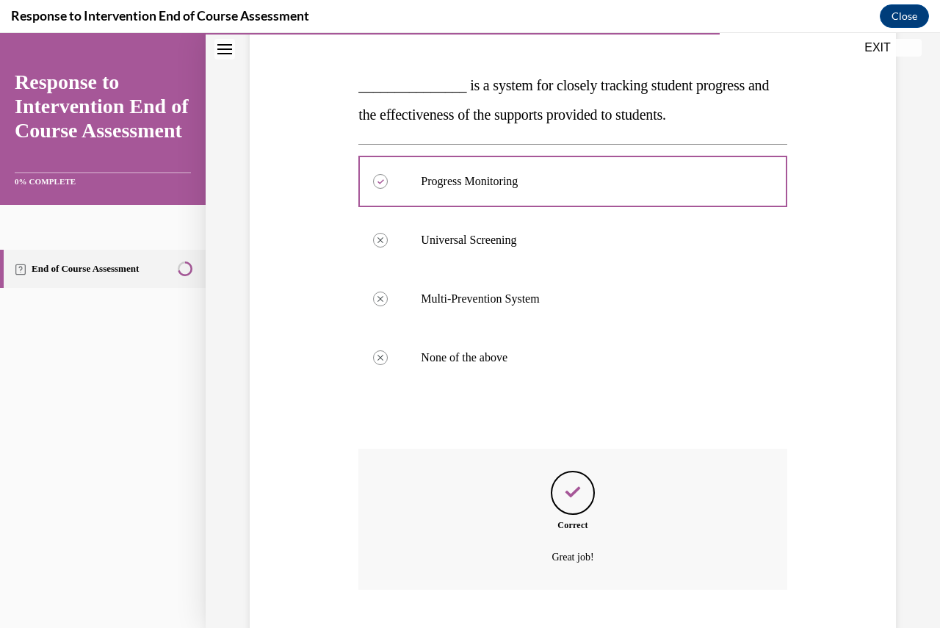
scroll to position [299, 0]
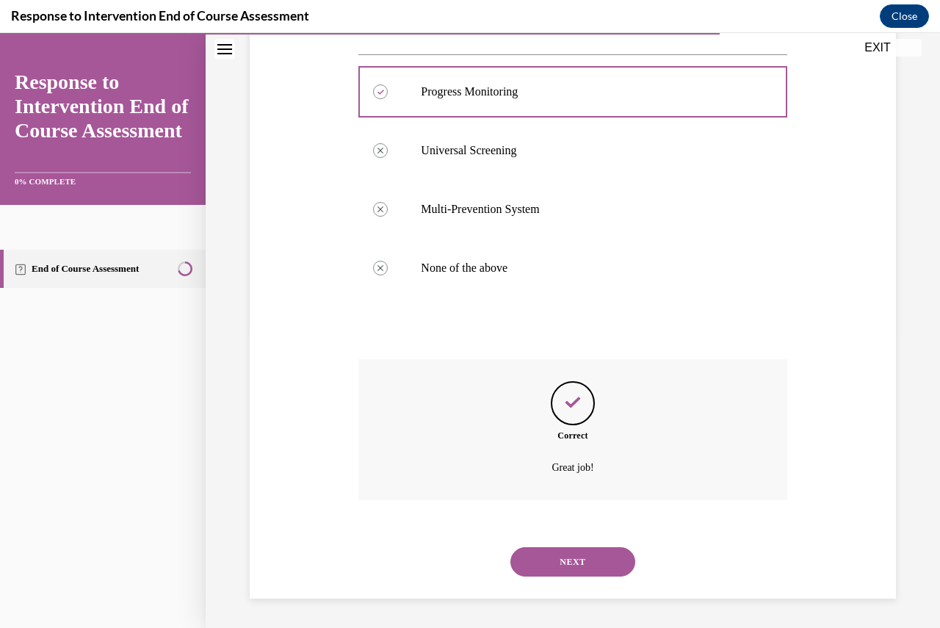
click at [582, 579] on div "NEXT" at bounding box center [572, 562] width 428 height 59
click at [580, 566] on button "NEXT" at bounding box center [573, 561] width 125 height 29
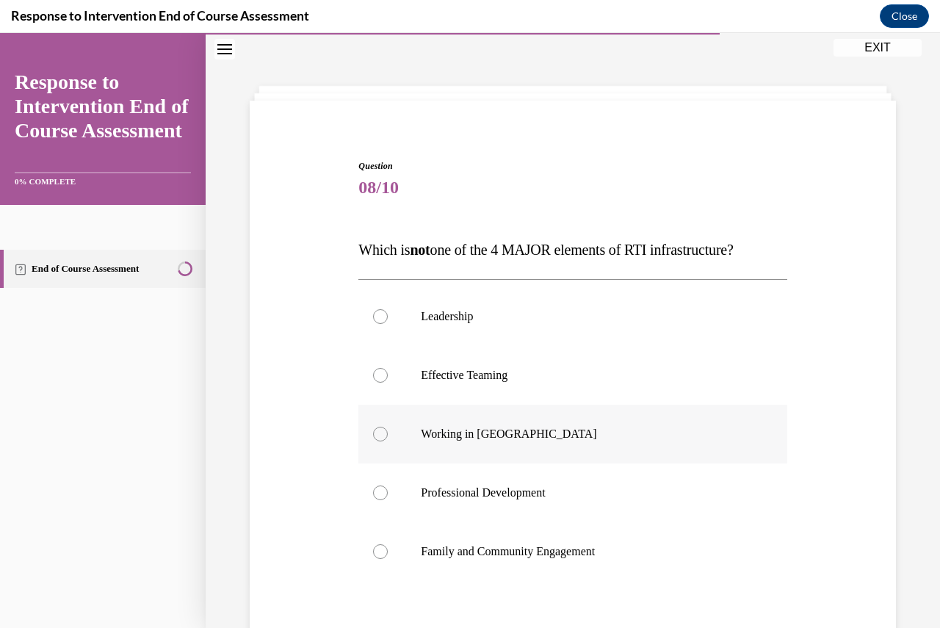
click at [370, 411] on label "Working in Silos" at bounding box center [572, 434] width 428 height 59
click at [373, 427] on input "Working in Silos" at bounding box center [380, 434] width 15 height 15
radio input "true"
click at [388, 434] on label "Working in Silos" at bounding box center [572, 434] width 428 height 59
click at [388, 434] on input "Working in Silos" at bounding box center [380, 434] width 15 height 15
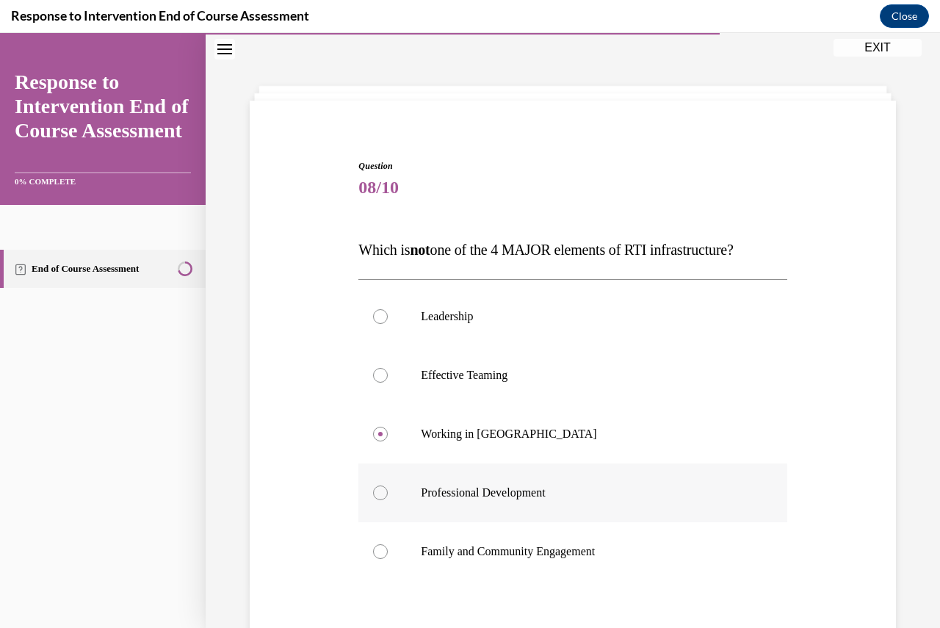
scroll to position [165, 0]
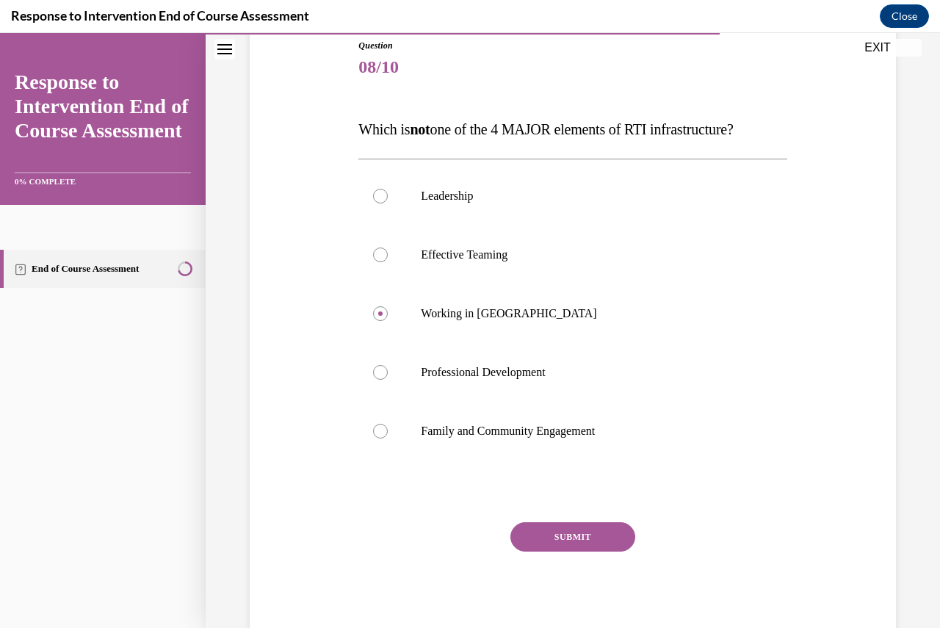
click at [559, 525] on button "SUBMIT" at bounding box center [573, 536] width 125 height 29
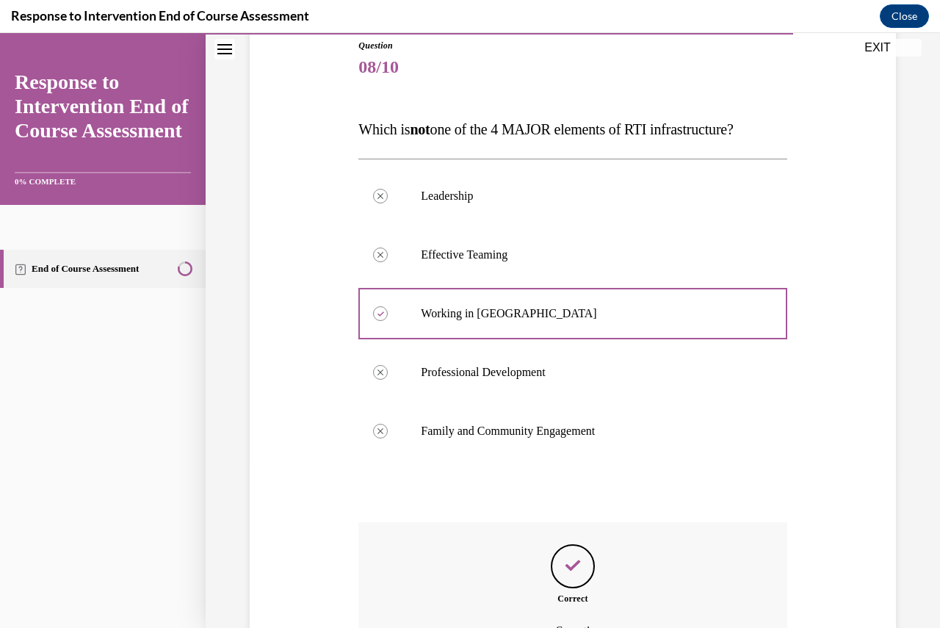
scroll to position [328, 0]
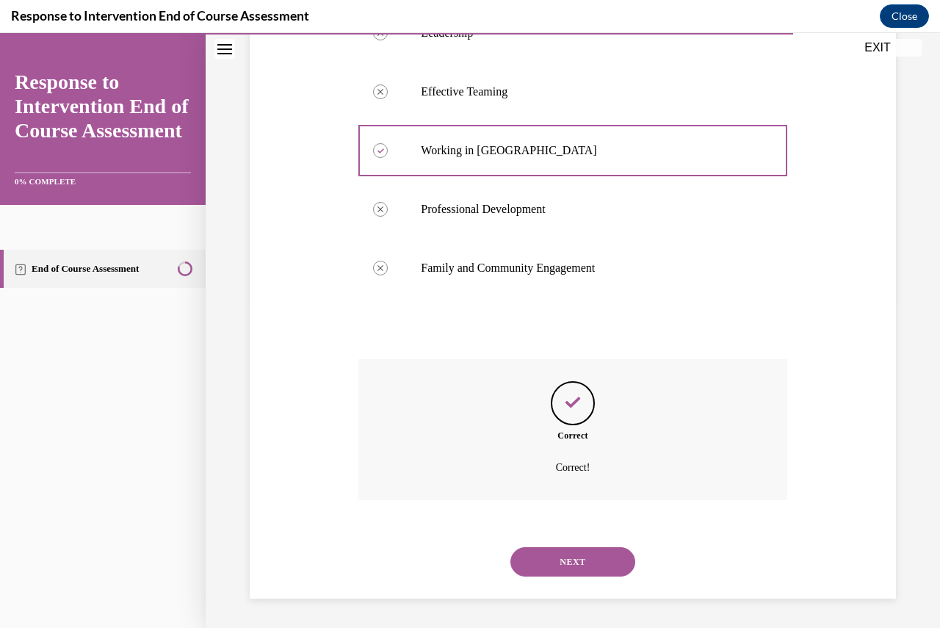
click at [581, 558] on button "NEXT" at bounding box center [573, 561] width 125 height 29
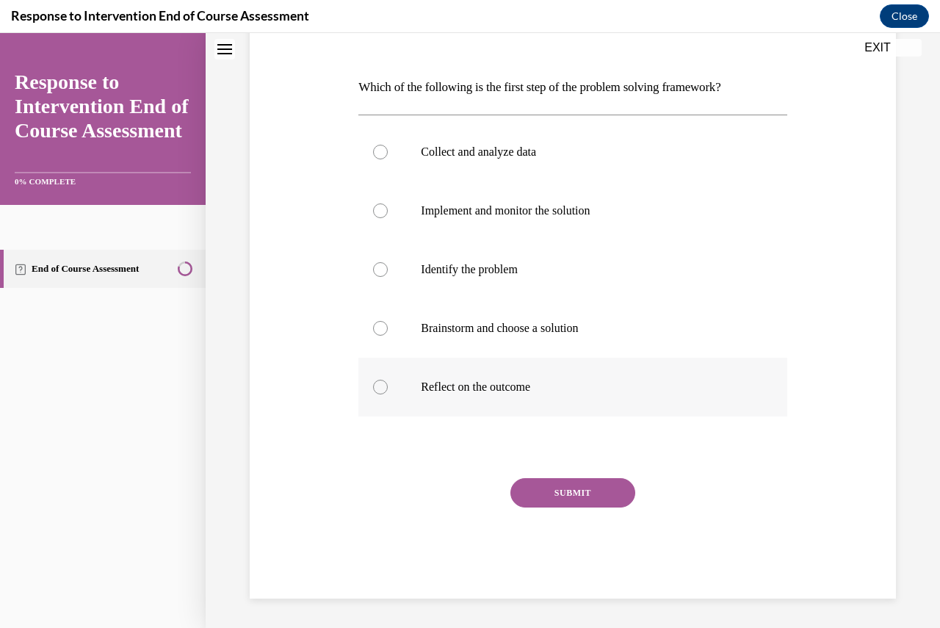
scroll to position [45, 0]
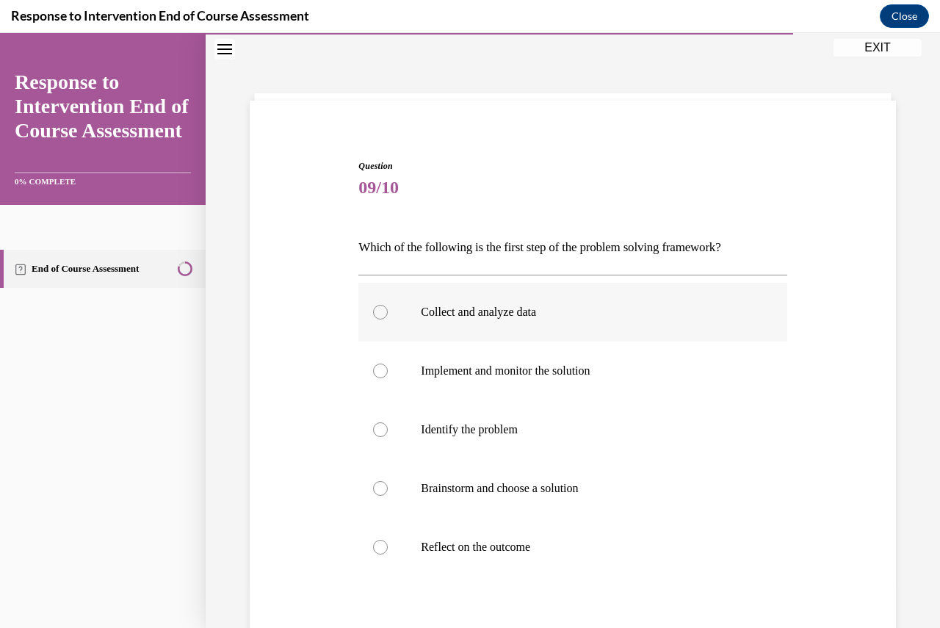
click at [455, 320] on label "Collect and analyze data" at bounding box center [572, 312] width 428 height 59
click at [388, 320] on input "Collect and analyze data" at bounding box center [380, 312] width 15 height 15
radio input "true"
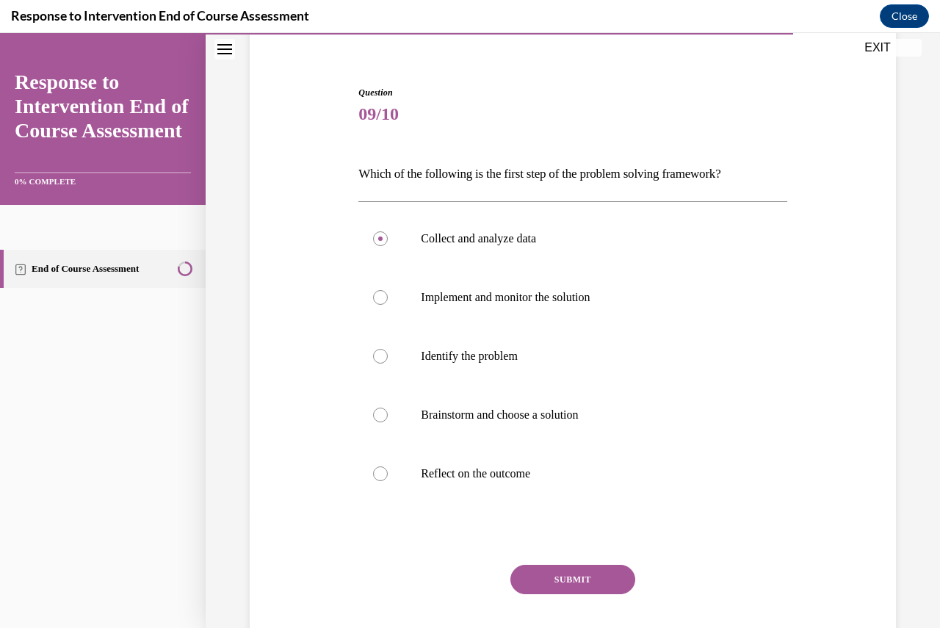
scroll to position [161, 0]
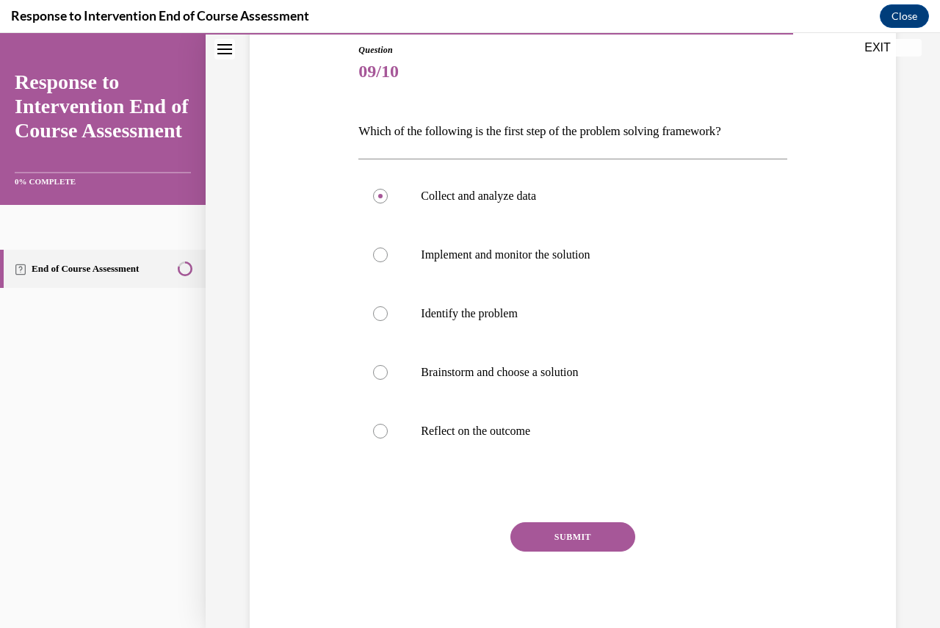
click at [563, 534] on button "SUBMIT" at bounding box center [573, 536] width 125 height 29
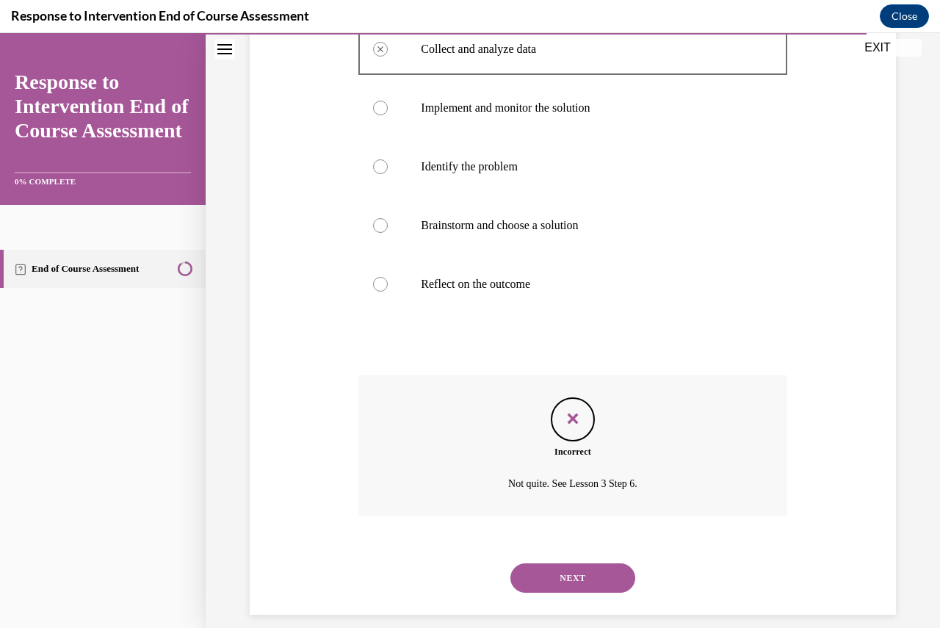
scroll to position [324, 0]
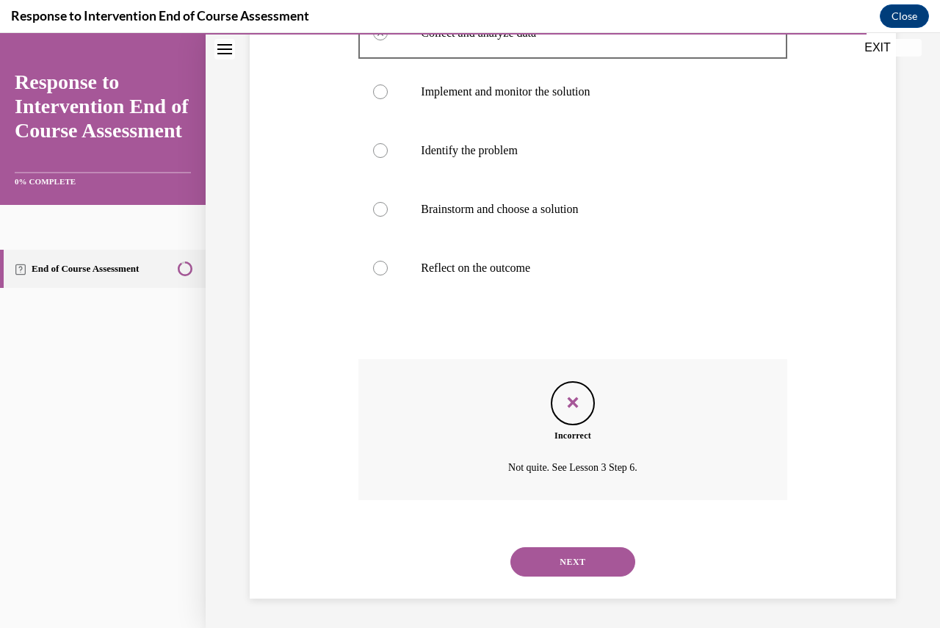
click at [567, 561] on button "NEXT" at bounding box center [573, 561] width 125 height 29
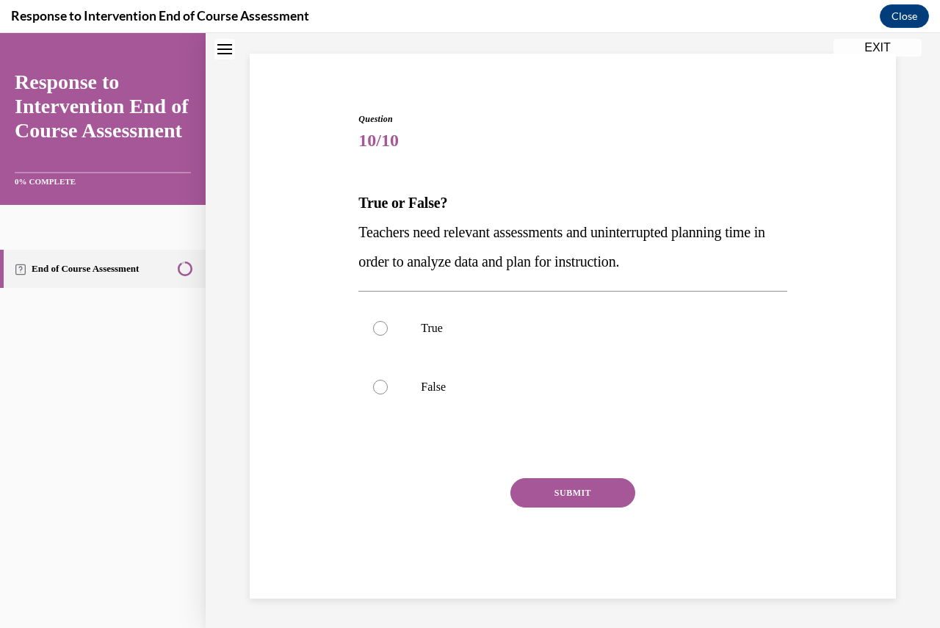
scroll to position [45, 0]
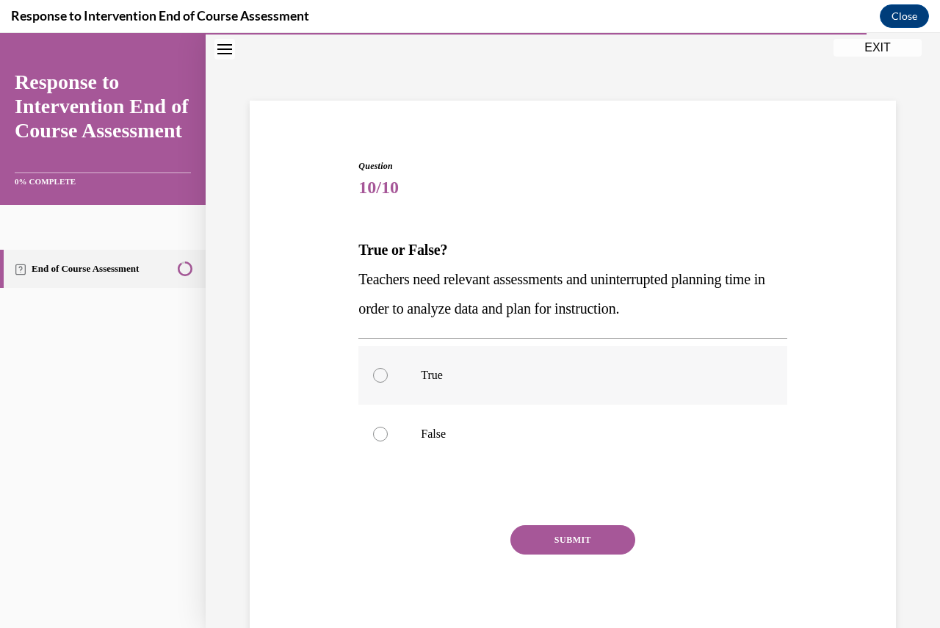
click at [424, 371] on p "True" at bounding box center [585, 375] width 329 height 15
click at [388, 371] on input "True" at bounding box center [380, 375] width 15 height 15
radio input "true"
click at [571, 532] on button "SUBMIT" at bounding box center [573, 539] width 125 height 29
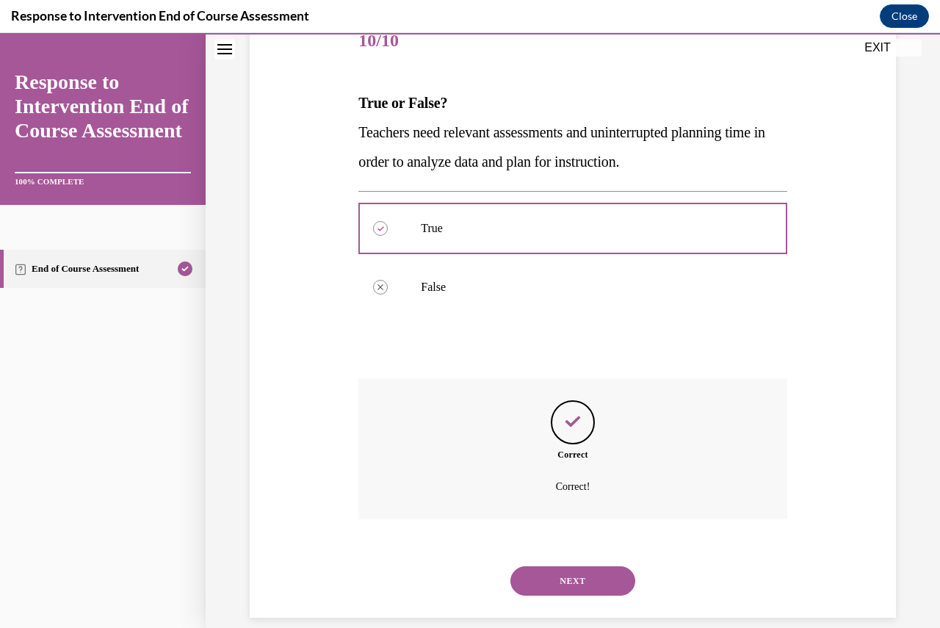
click at [564, 575] on button "NEXT" at bounding box center [573, 580] width 125 height 29
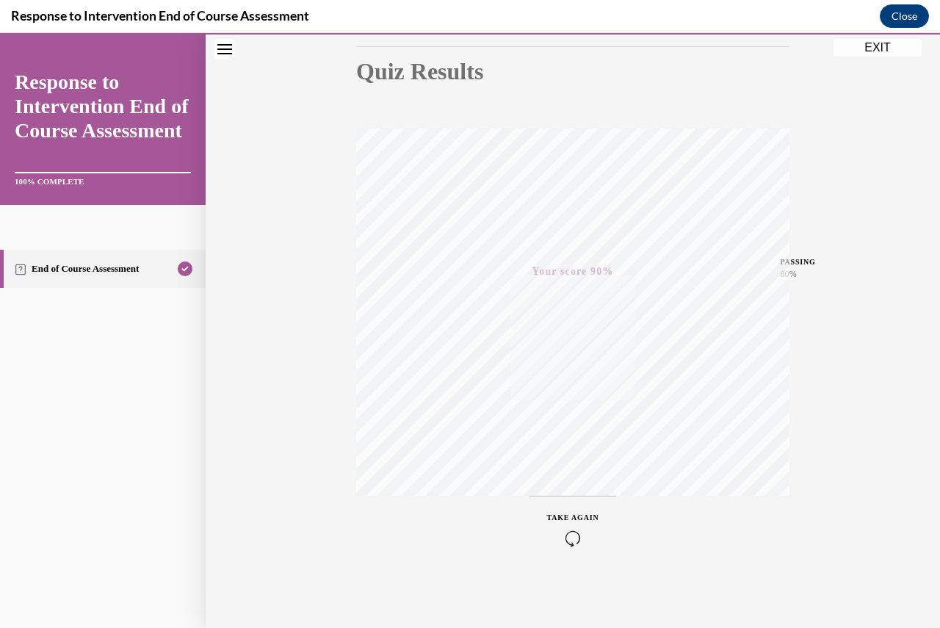
scroll to position [0, 0]
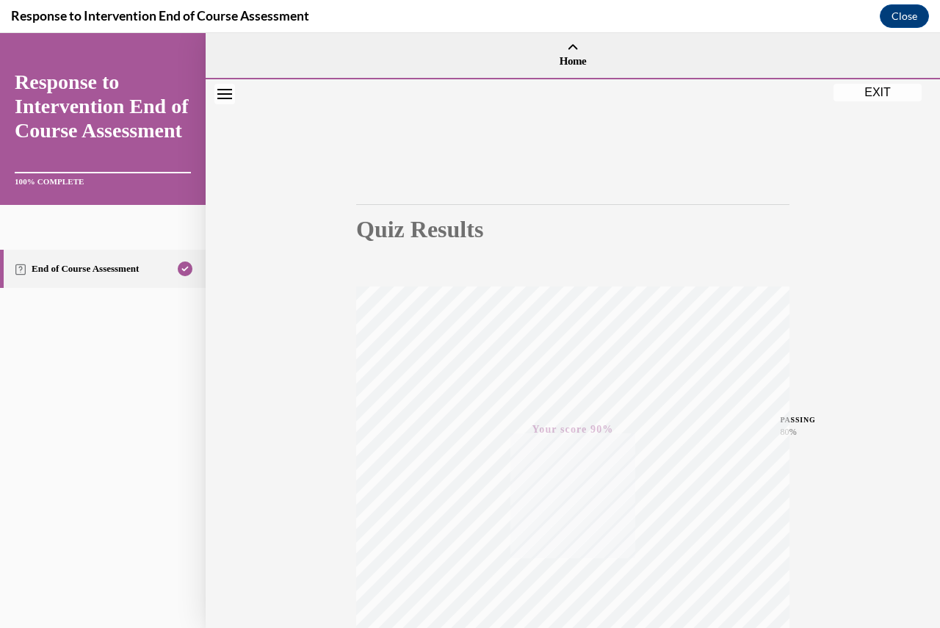
click at [879, 91] on button "EXIT" at bounding box center [878, 93] width 88 height 18
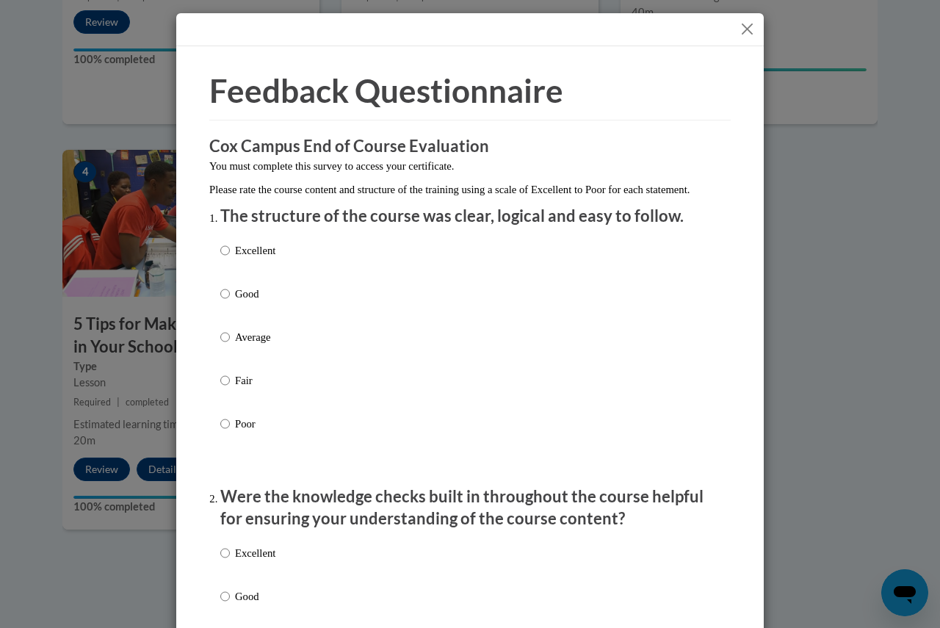
click at [254, 302] on p "Good" at bounding box center [255, 294] width 40 height 16
click at [230, 302] on input "Good" at bounding box center [225, 294] width 10 height 16
radio input "true"
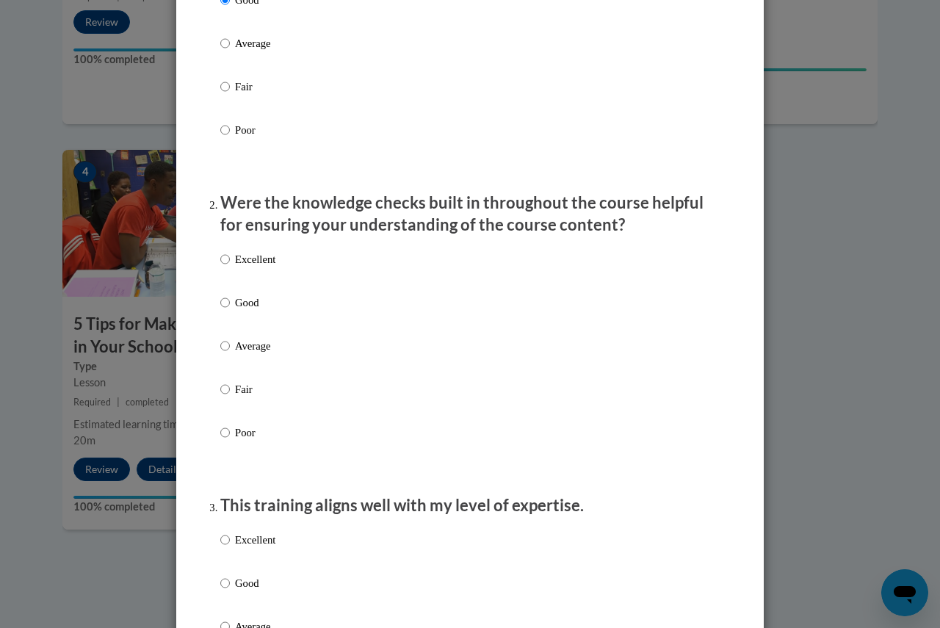
click at [250, 311] on p "Good" at bounding box center [255, 303] width 40 height 16
click at [230, 311] on input "Good" at bounding box center [225, 303] width 10 height 16
radio input "true"
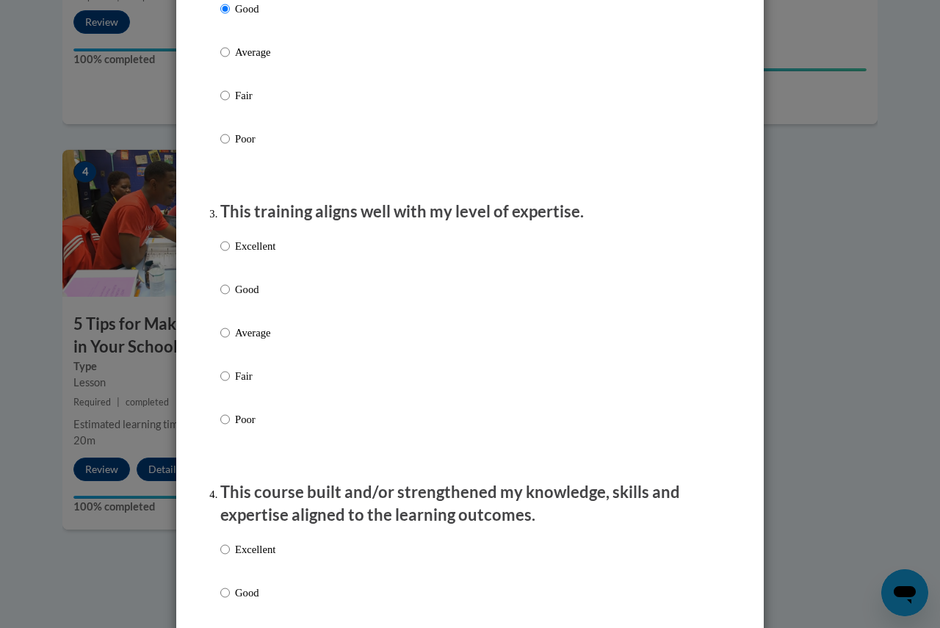
click at [253, 297] on p "Good" at bounding box center [255, 289] width 40 height 16
click at [230, 297] on input "Good" at bounding box center [225, 289] width 10 height 16
radio input "true"
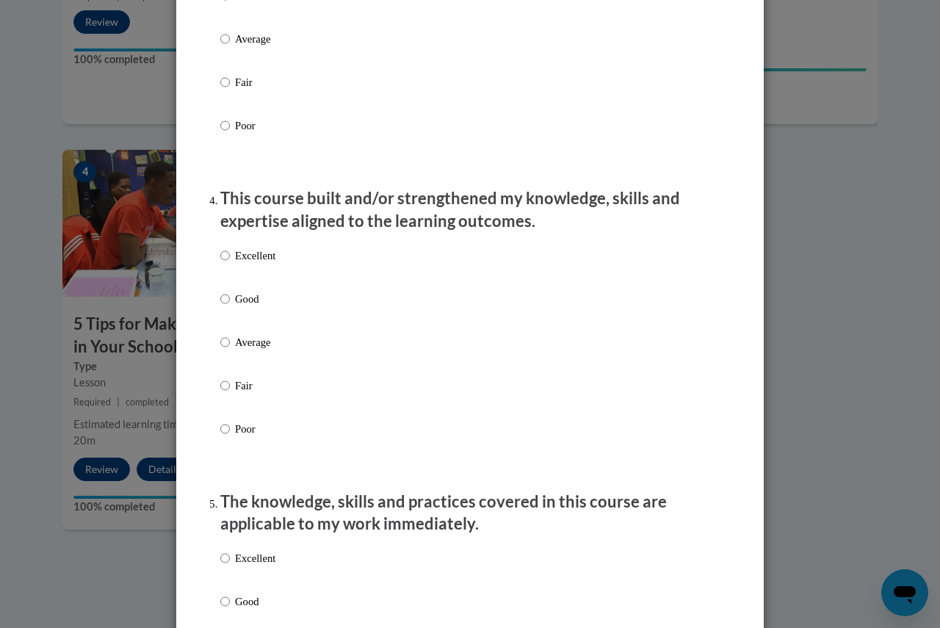
click at [254, 307] on p "Good" at bounding box center [255, 299] width 40 height 16
click at [230, 307] on input "Good" at bounding box center [225, 299] width 10 height 16
radio input "true"
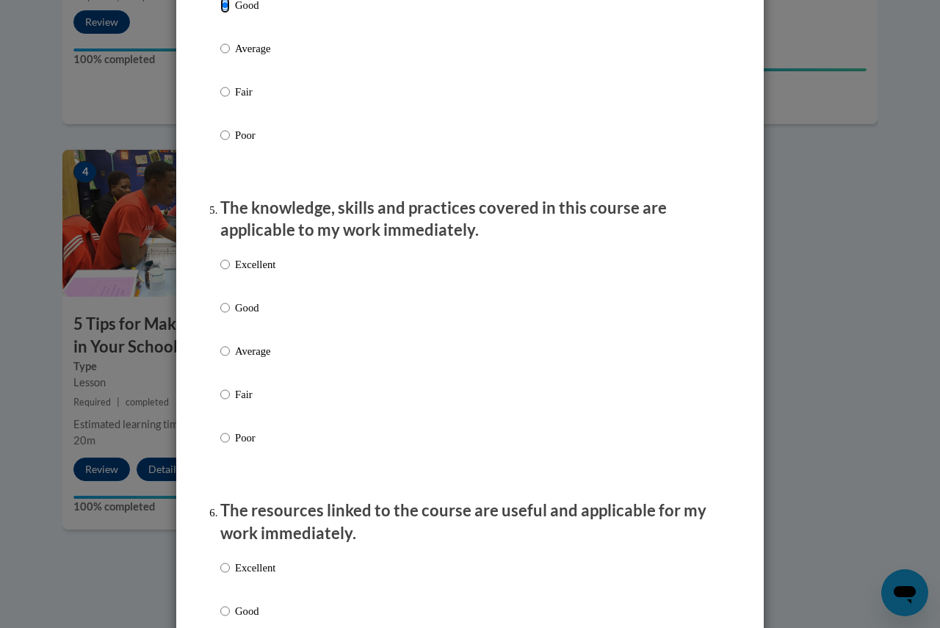
scroll to position [1249, 0]
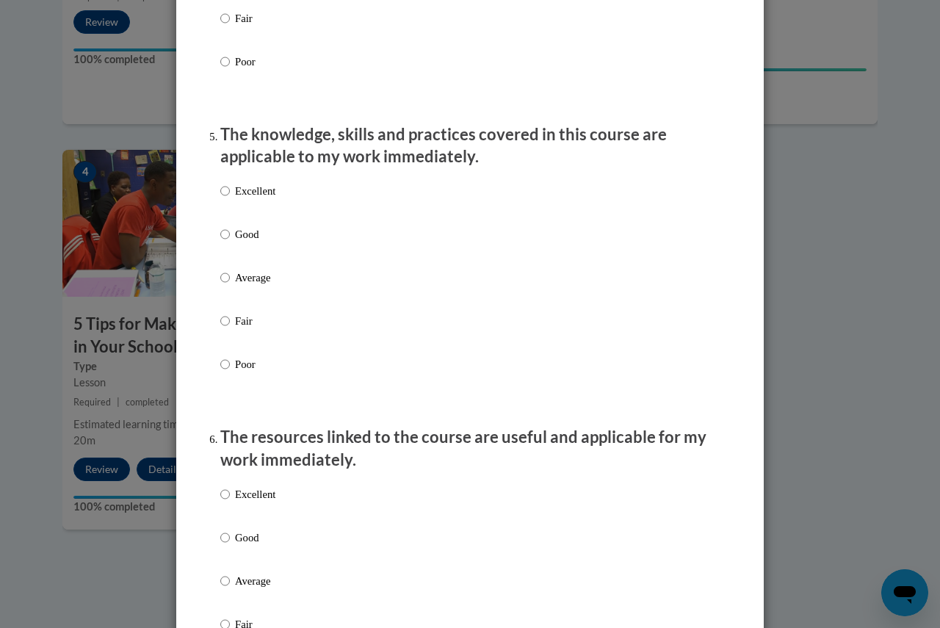
click at [256, 242] on p "Good" at bounding box center [255, 234] width 40 height 16
click at [230, 242] on input "Good" at bounding box center [225, 234] width 10 height 16
radio input "true"
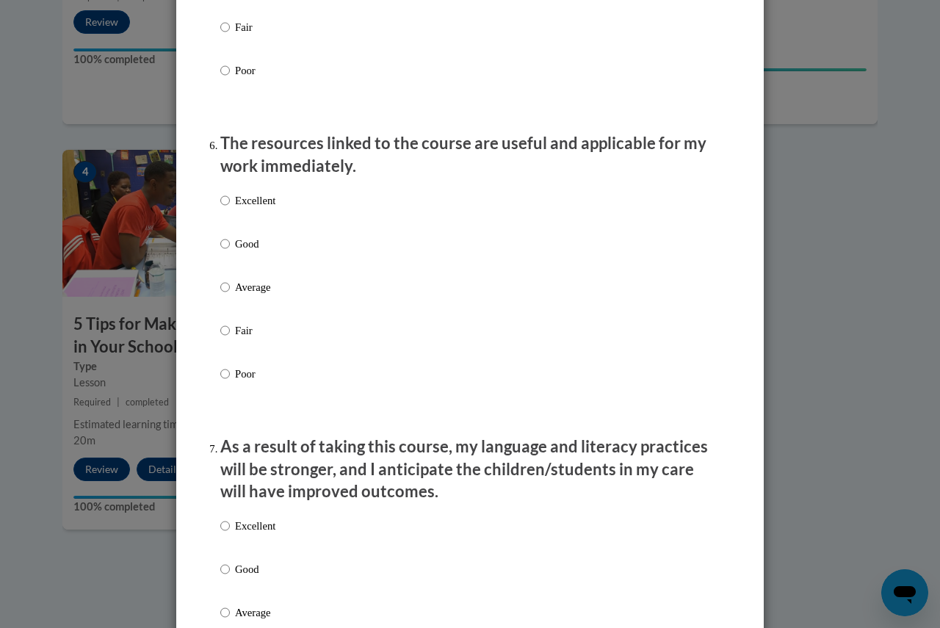
click at [248, 252] on p "Good" at bounding box center [255, 244] width 40 height 16
click at [230, 252] on input "Good" at bounding box center [225, 244] width 10 height 16
radio input "true"
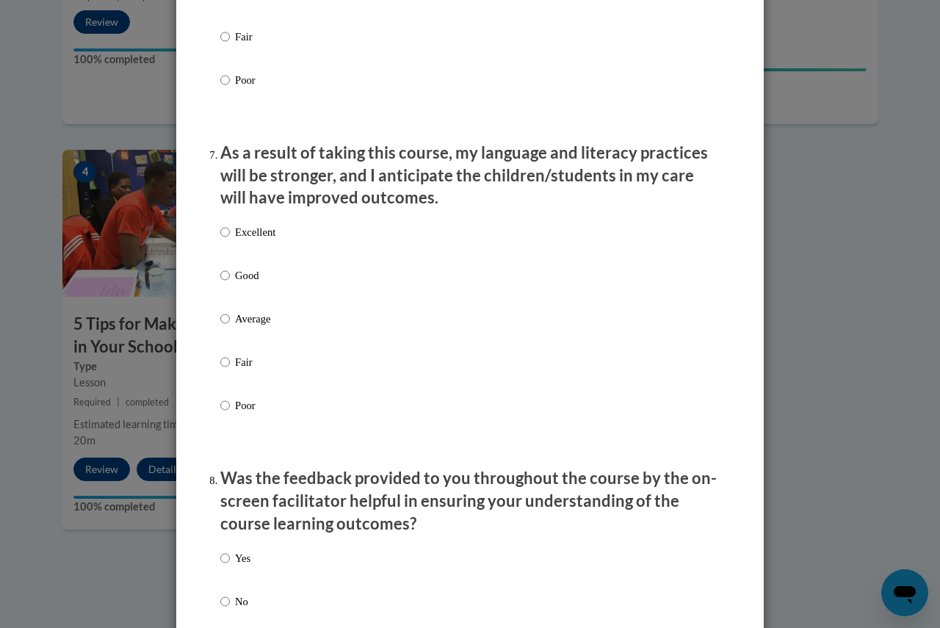
click at [241, 284] on p "Good" at bounding box center [255, 275] width 40 height 16
click at [230, 284] on input "Good" at bounding box center [225, 275] width 10 height 16
radio input "true"
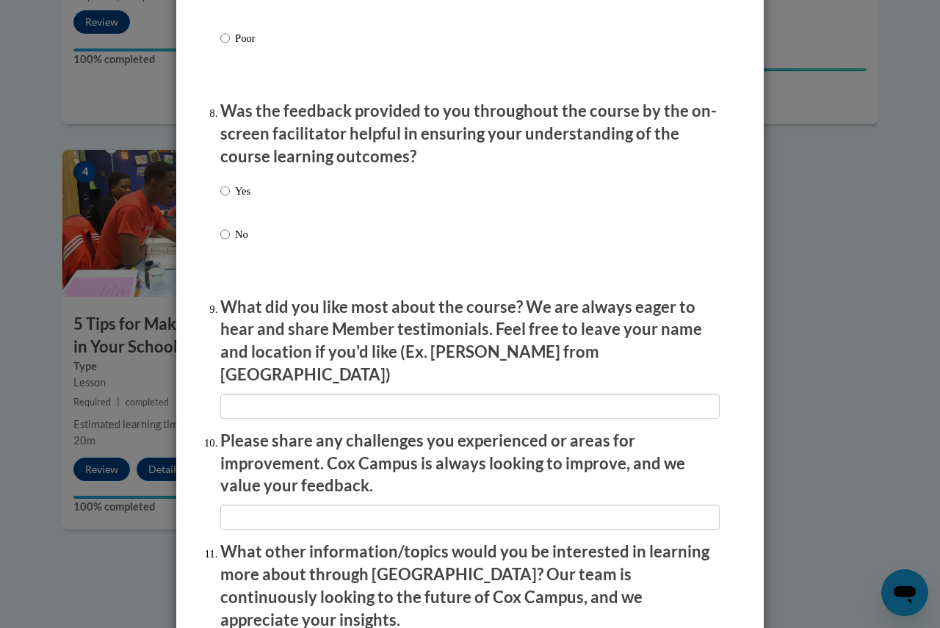
click at [228, 203] on label "Yes" at bounding box center [235, 203] width 30 height 40
click at [228, 199] on input "Yes" at bounding box center [225, 191] width 10 height 16
radio input "true"
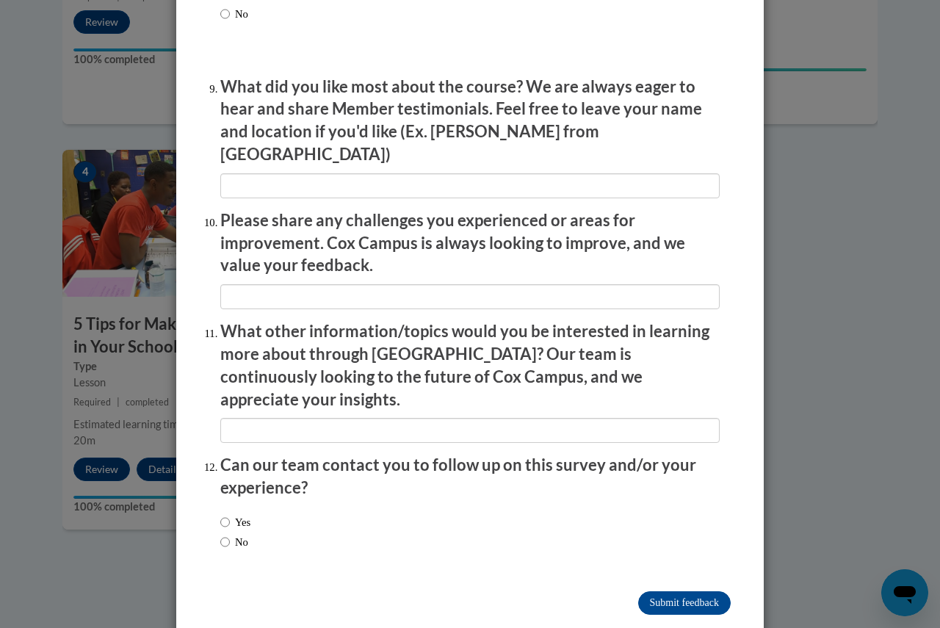
click at [230, 534] on label "No" at bounding box center [234, 542] width 28 height 16
click at [230, 534] on input "No" at bounding box center [225, 542] width 10 height 16
radio input "true"
click at [679, 591] on input "Submit feedback" at bounding box center [684, 603] width 93 height 24
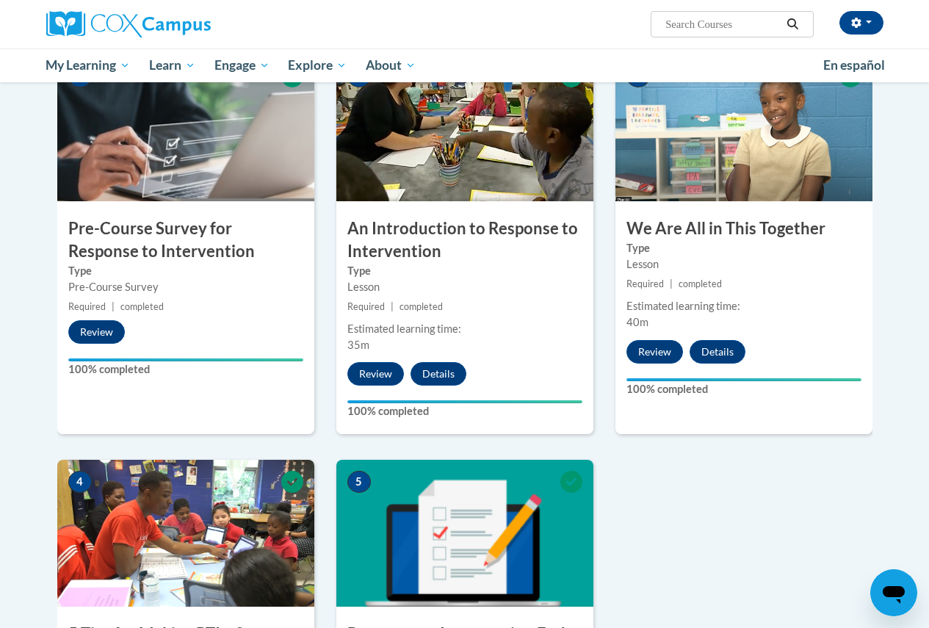
scroll to position [0, 0]
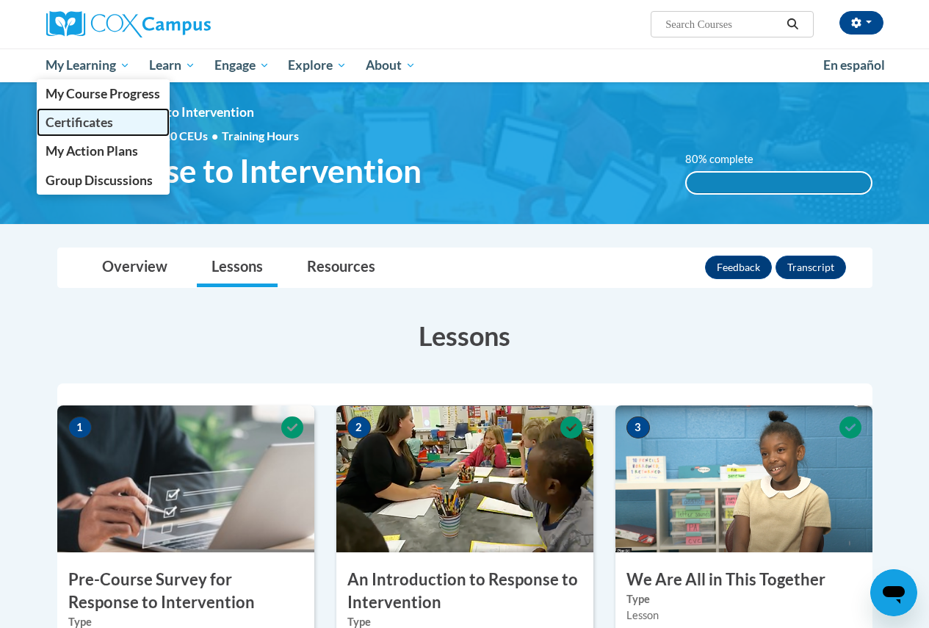
click at [80, 123] on span "Certificates" at bounding box center [80, 122] width 68 height 15
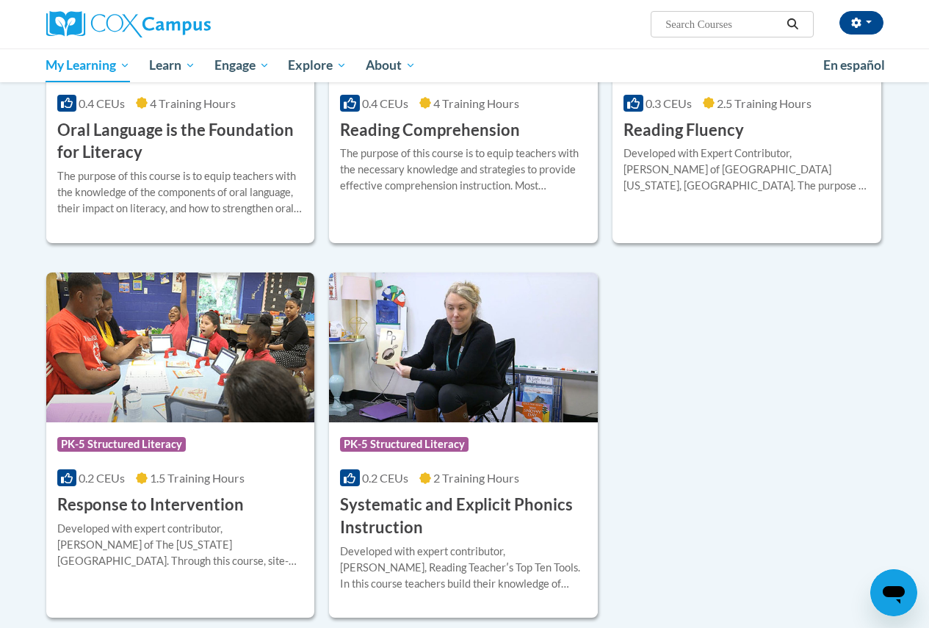
scroll to position [881, 0]
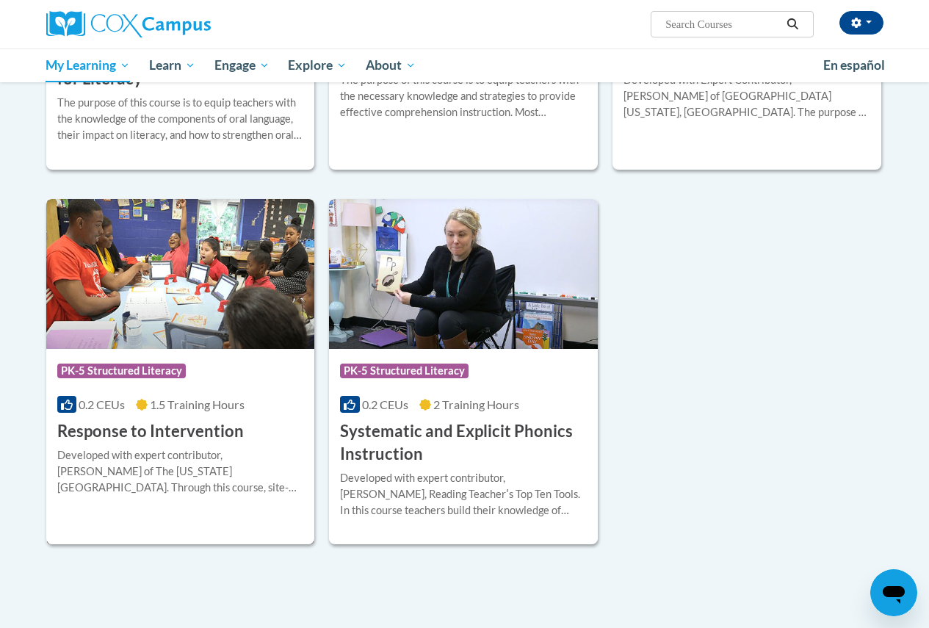
click at [95, 430] on h3 "Response to Intervention" at bounding box center [150, 431] width 187 height 23
